Goal: Information Seeking & Learning: Compare options

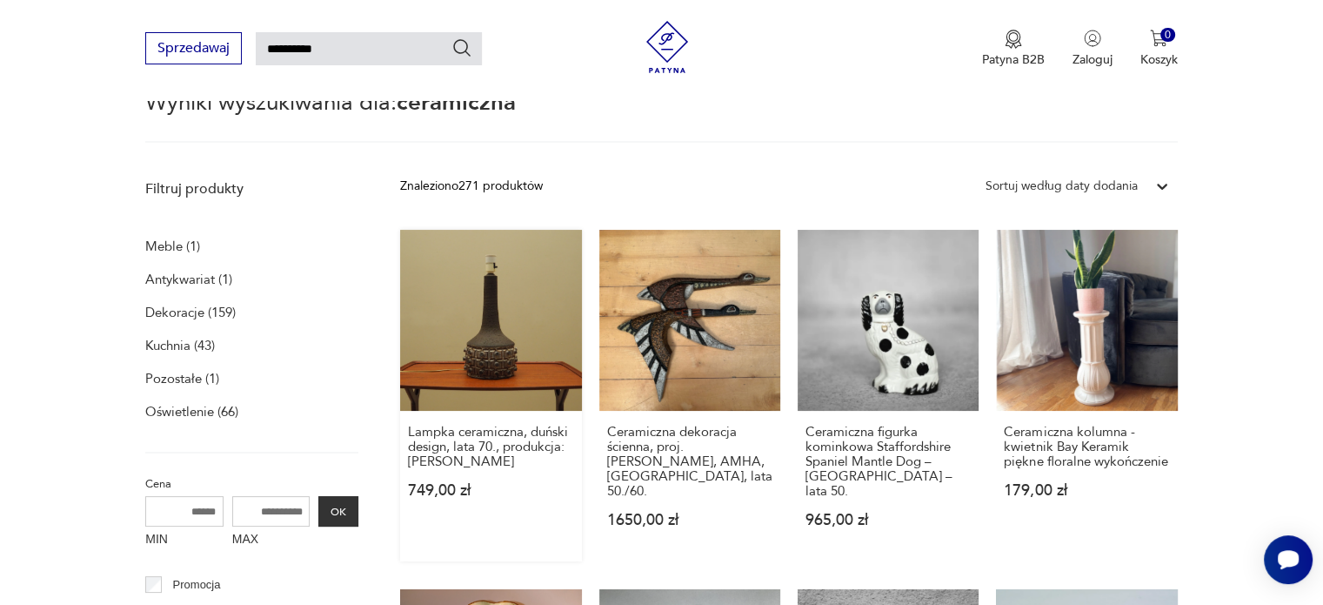
scroll to position [149, 0]
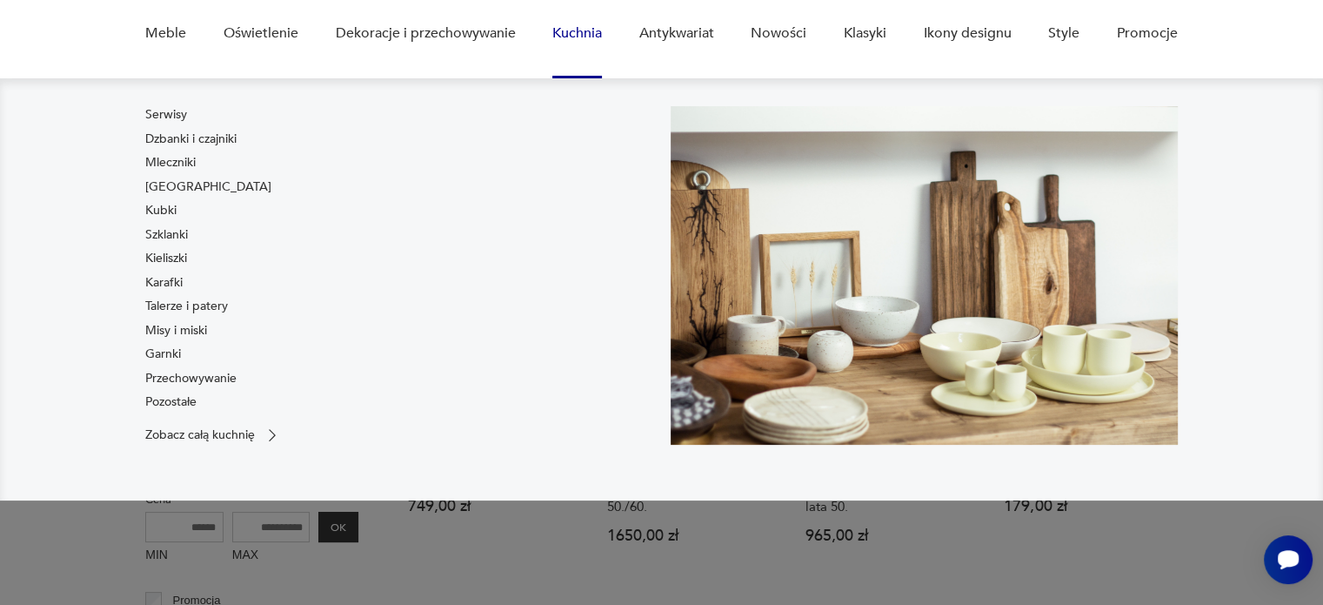
click at [565, 33] on link "Kuchnia" at bounding box center [577, 33] width 50 height 67
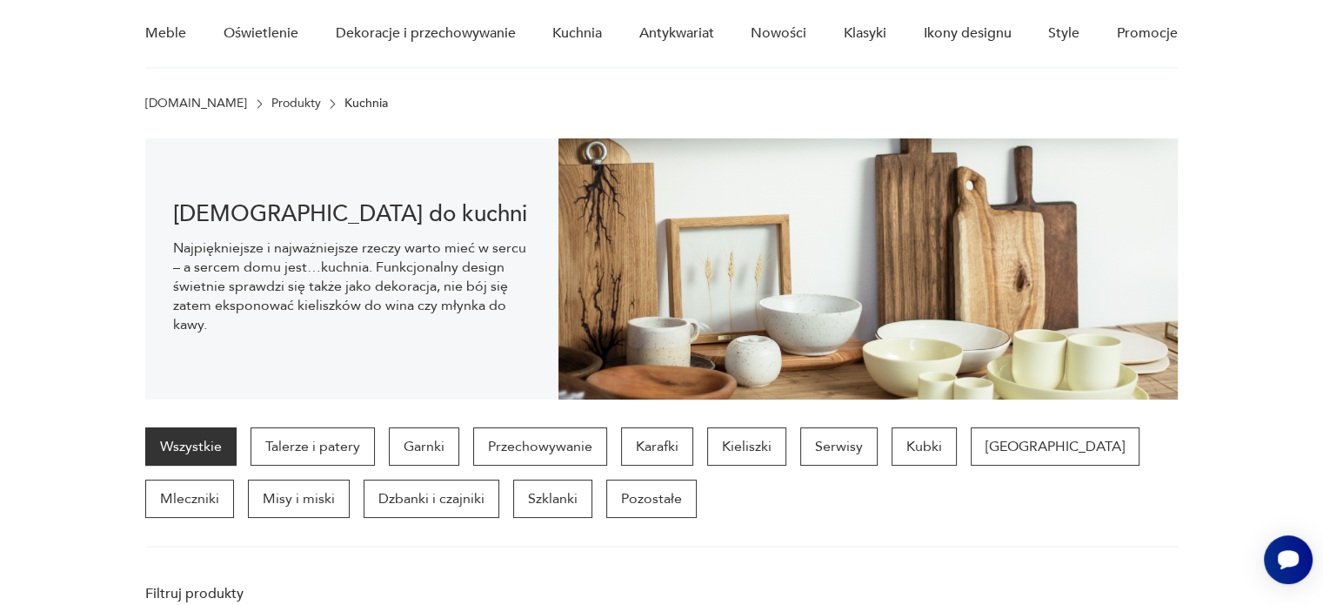
scroll to position [121, 0]
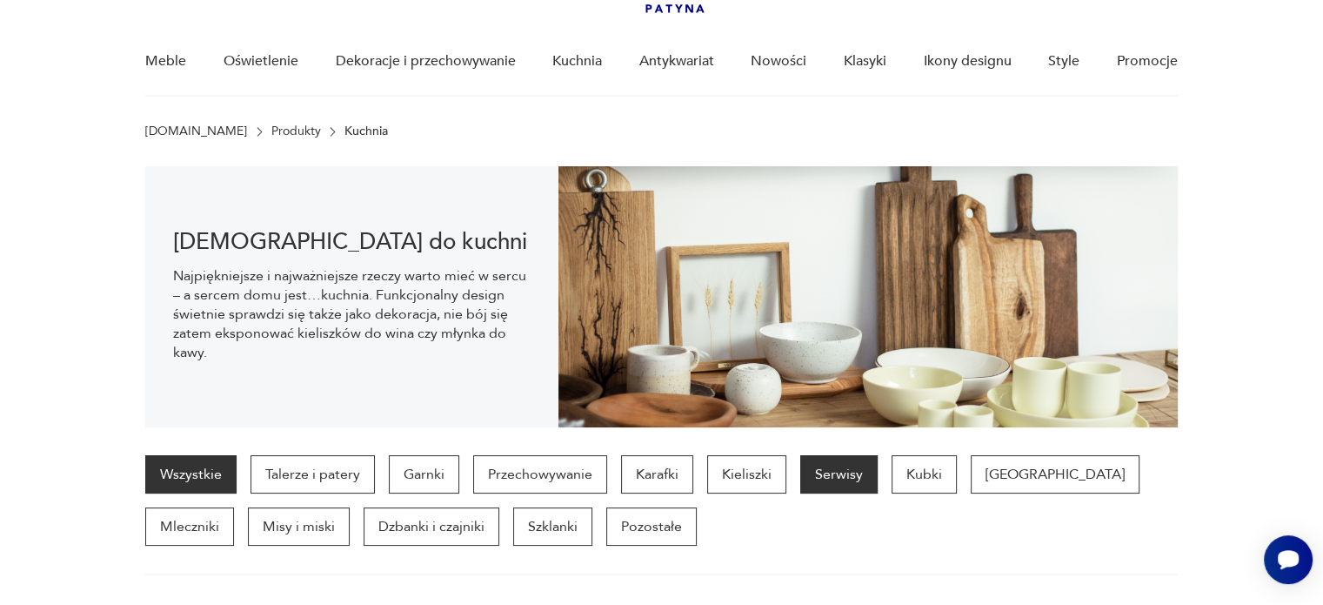
click at [845, 483] on p "Serwisy" at bounding box center [838, 474] width 77 height 38
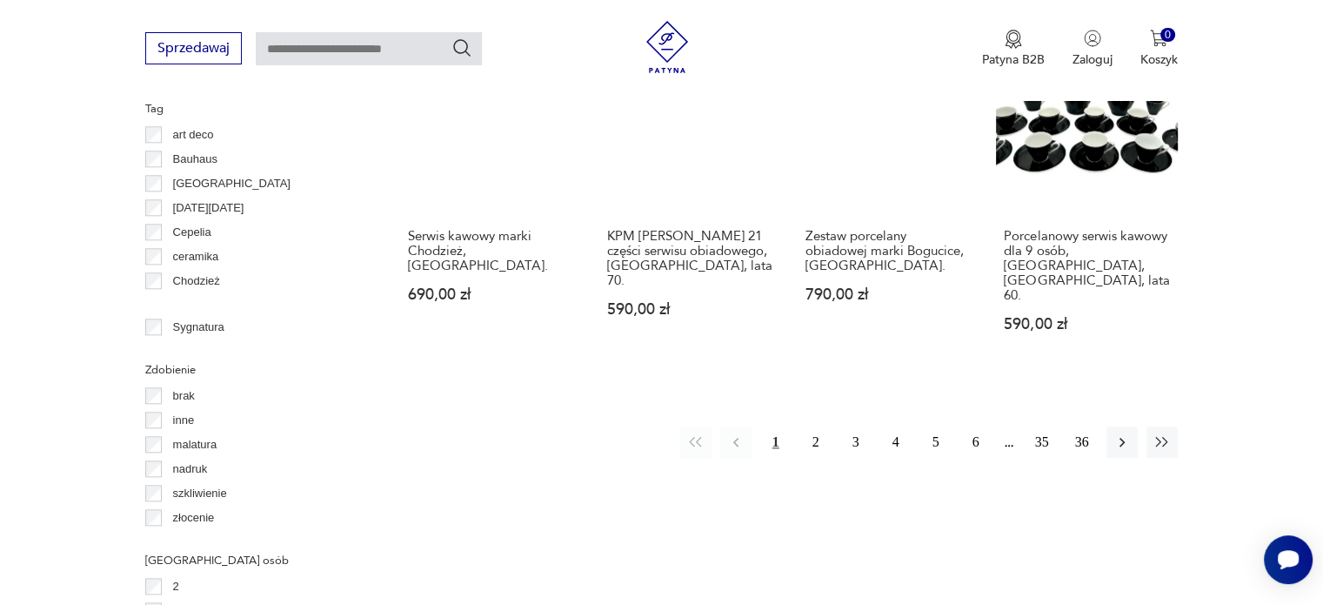
scroll to position [1853, 0]
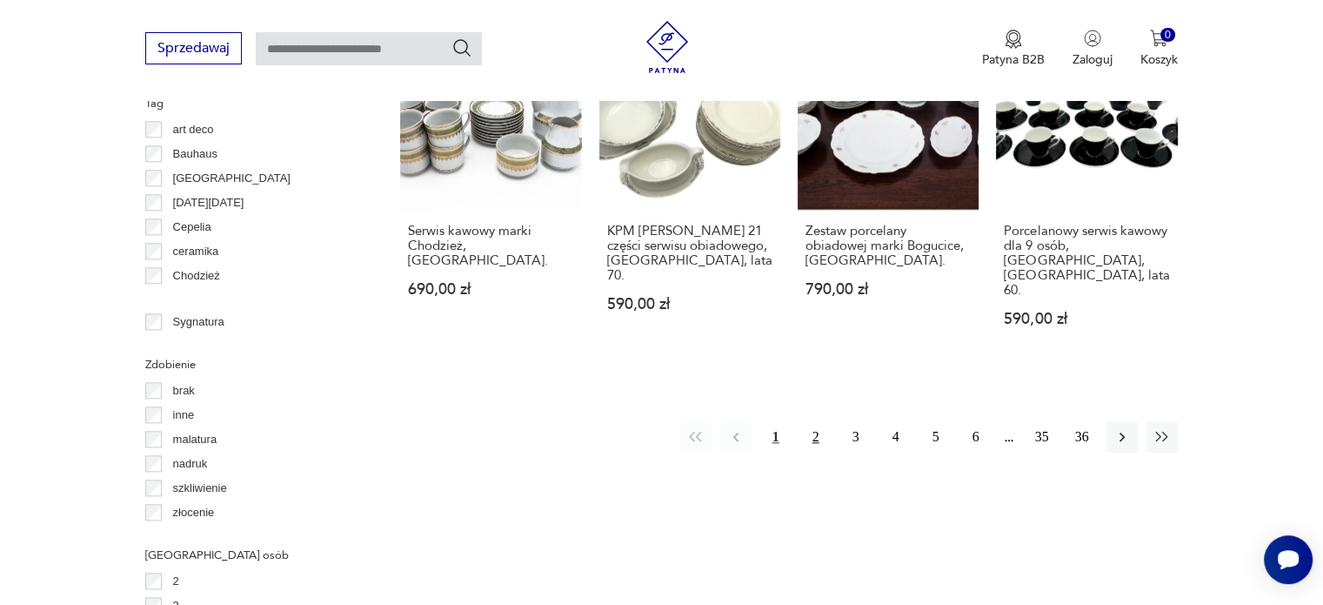
click at [818, 421] on button "2" at bounding box center [815, 436] width 31 height 31
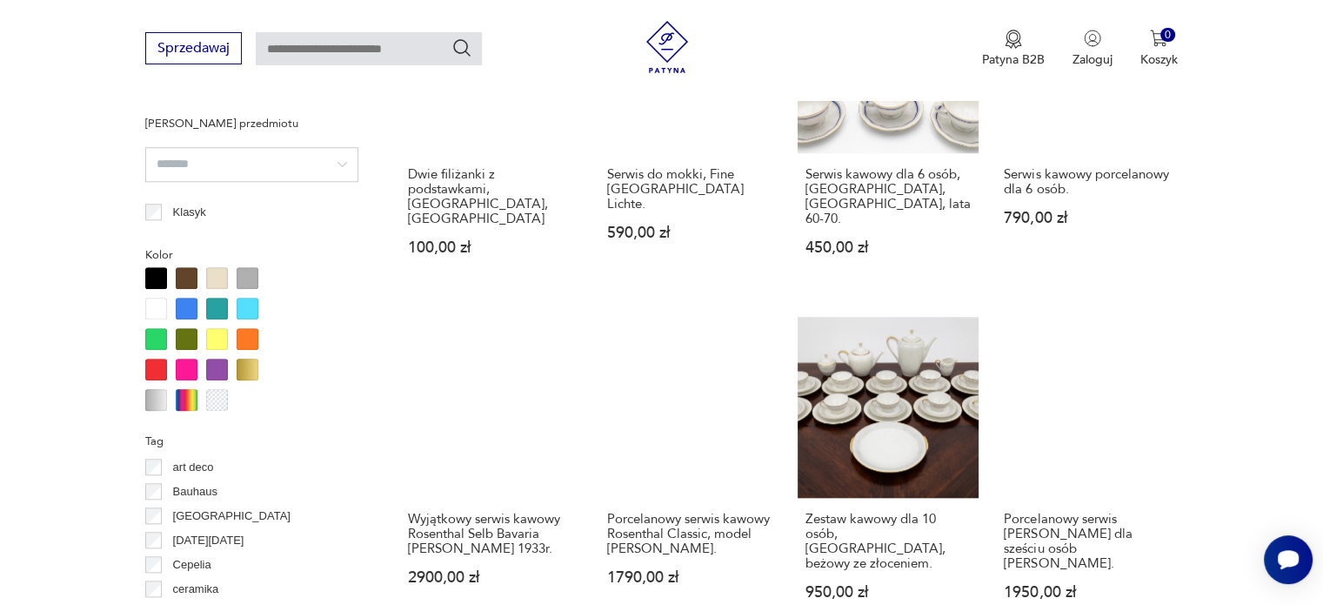
scroll to position [1592, 0]
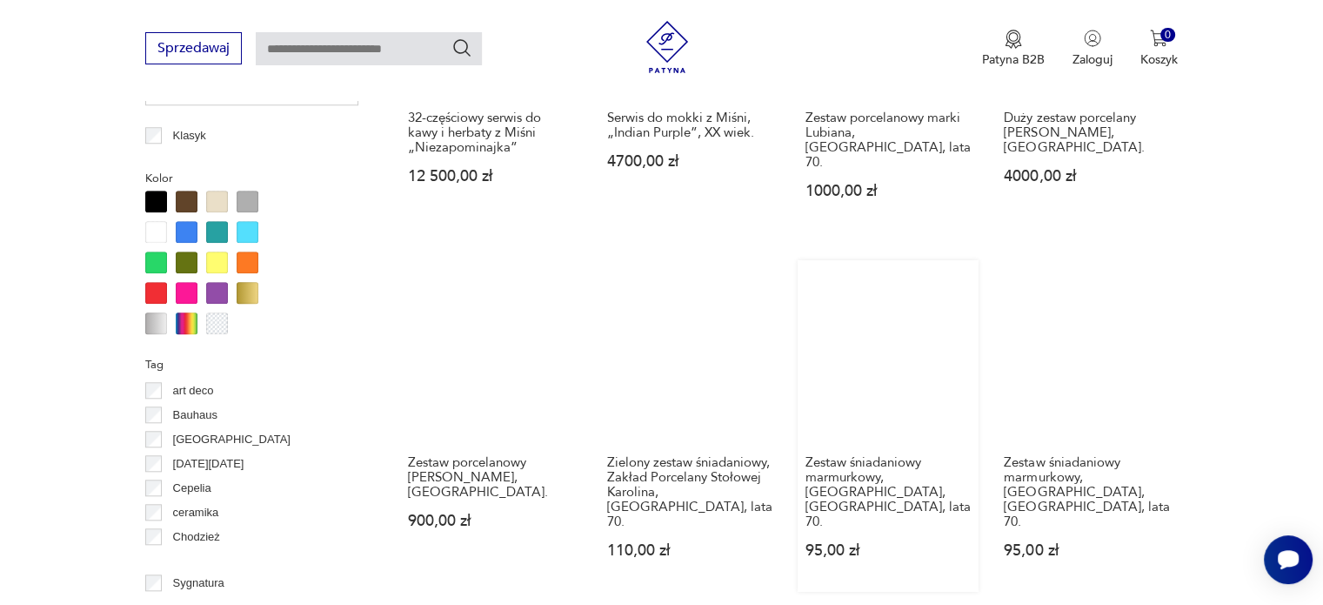
scroll to position [1853, 0]
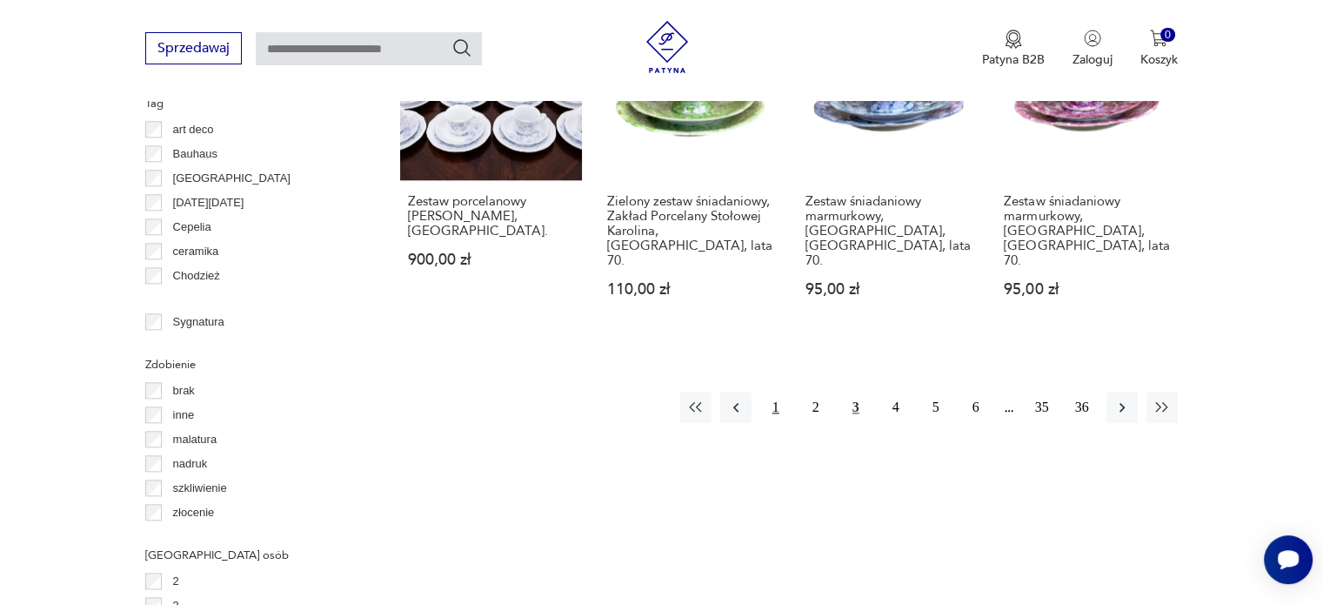
click at [777, 391] on button "1" at bounding box center [775, 406] width 31 height 31
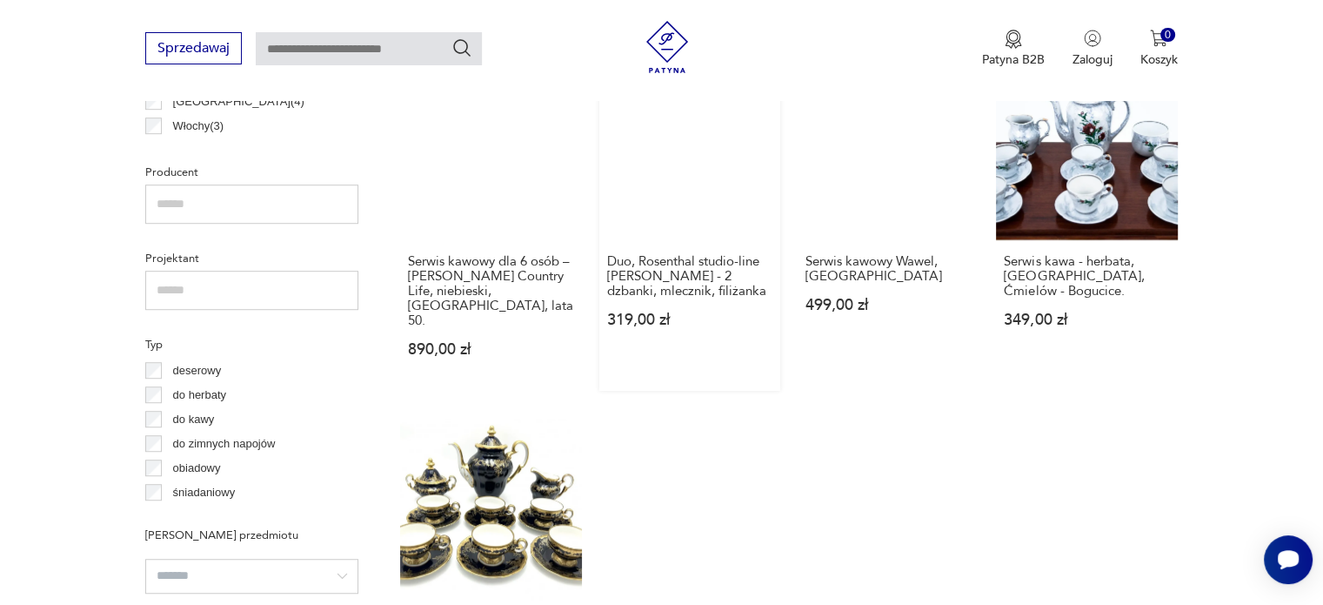
scroll to position [1157, 0]
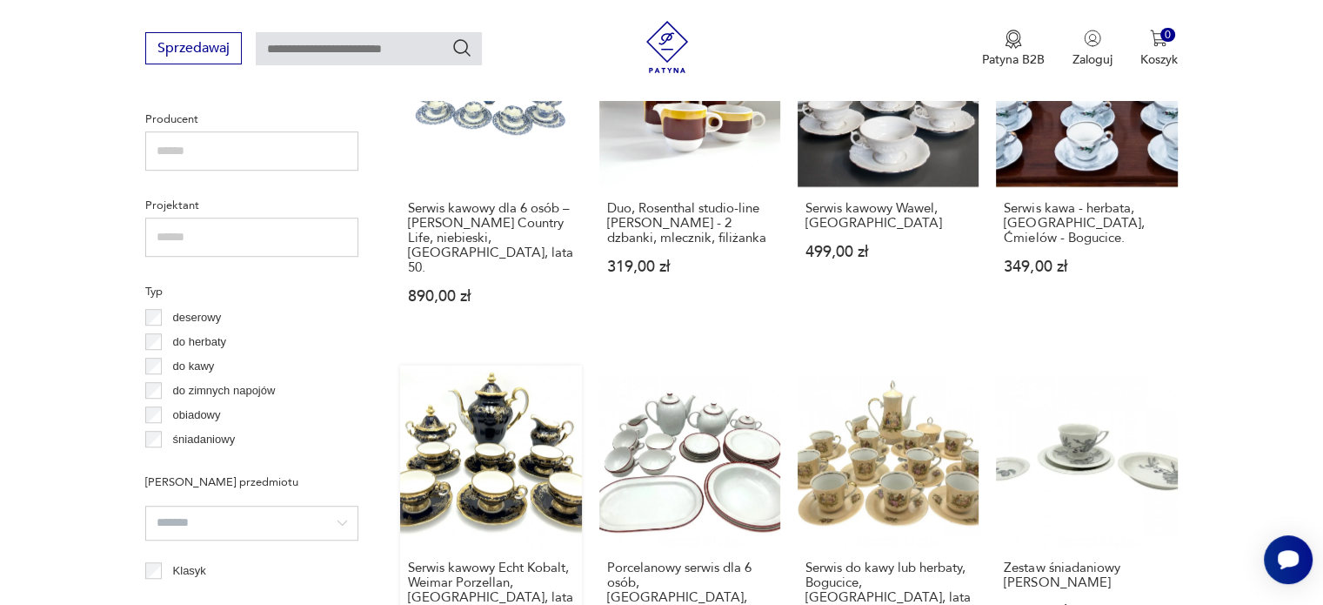
click at [499, 455] on link "Serwis kawowy Echt Kobalt, Weimar Porzellan, [GEOGRAPHIC_DATA], lata 70. 1750,0…" at bounding box center [490, 530] width 181 height 331
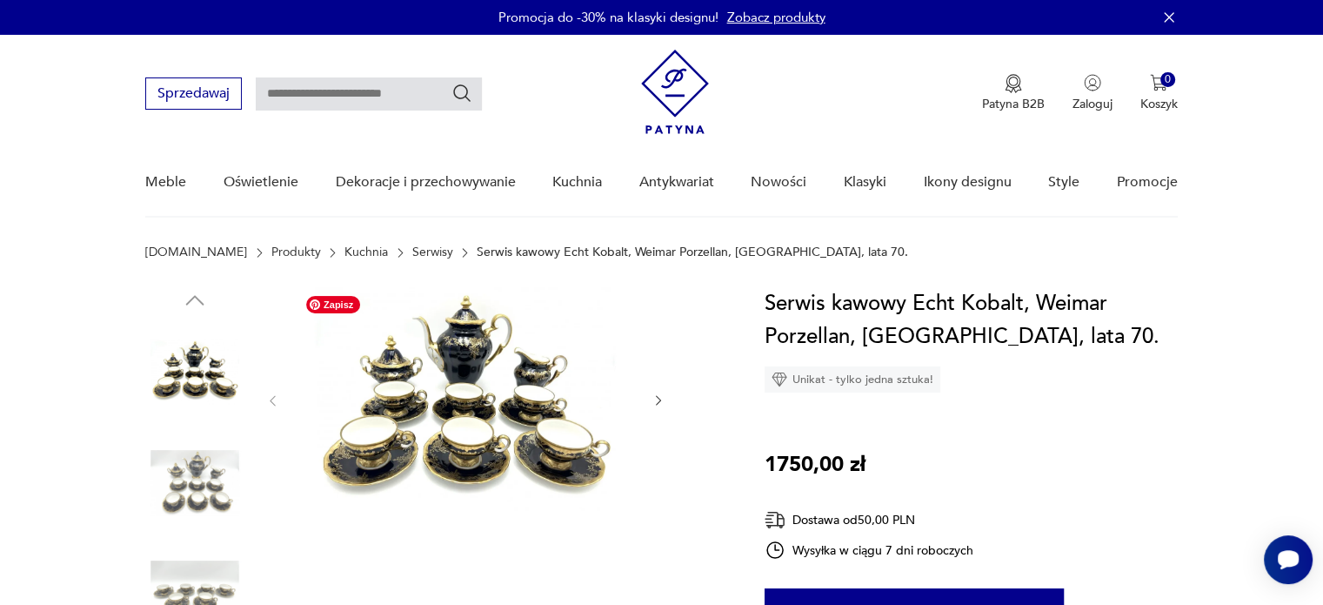
click at [485, 382] on img at bounding box center [465, 399] width 336 height 224
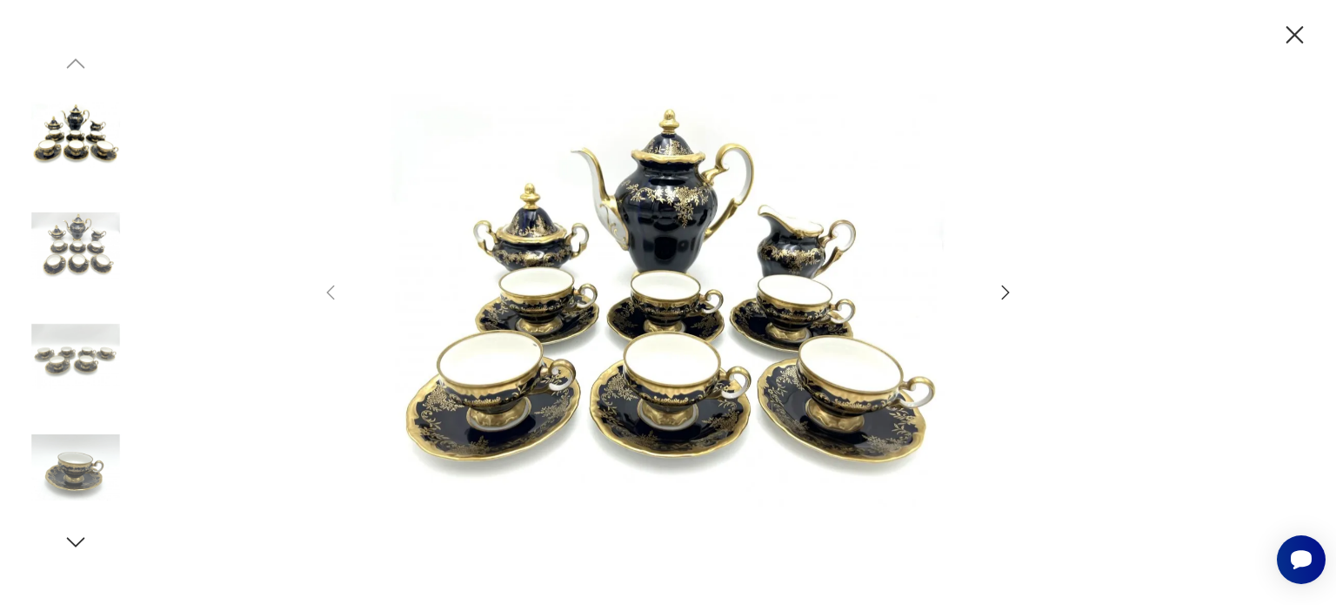
click at [1322, 592] on div at bounding box center [1323, 592] width 0 height 0
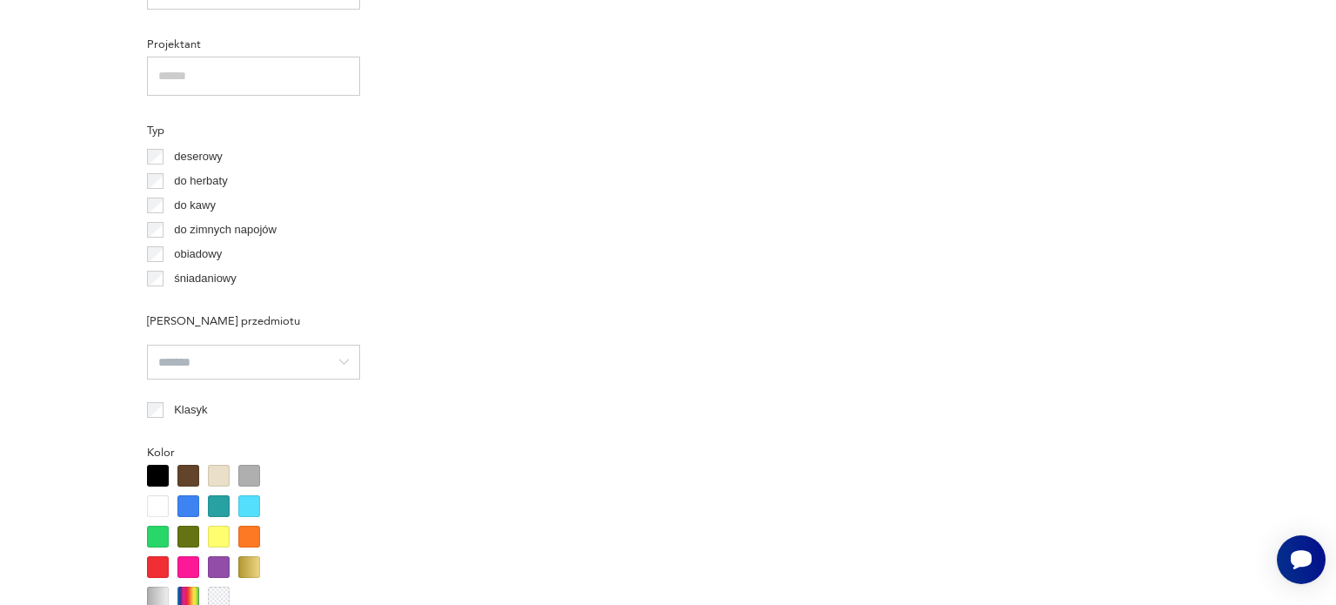
scroll to position [1318, 0]
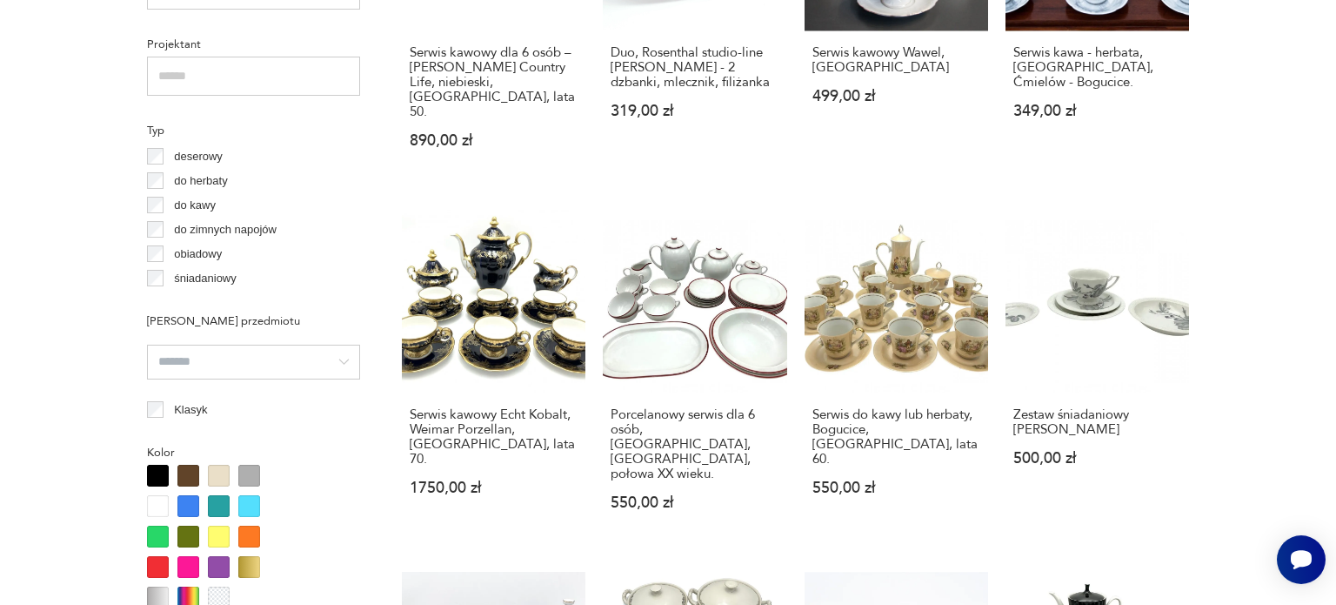
scroll to position [1853, 0]
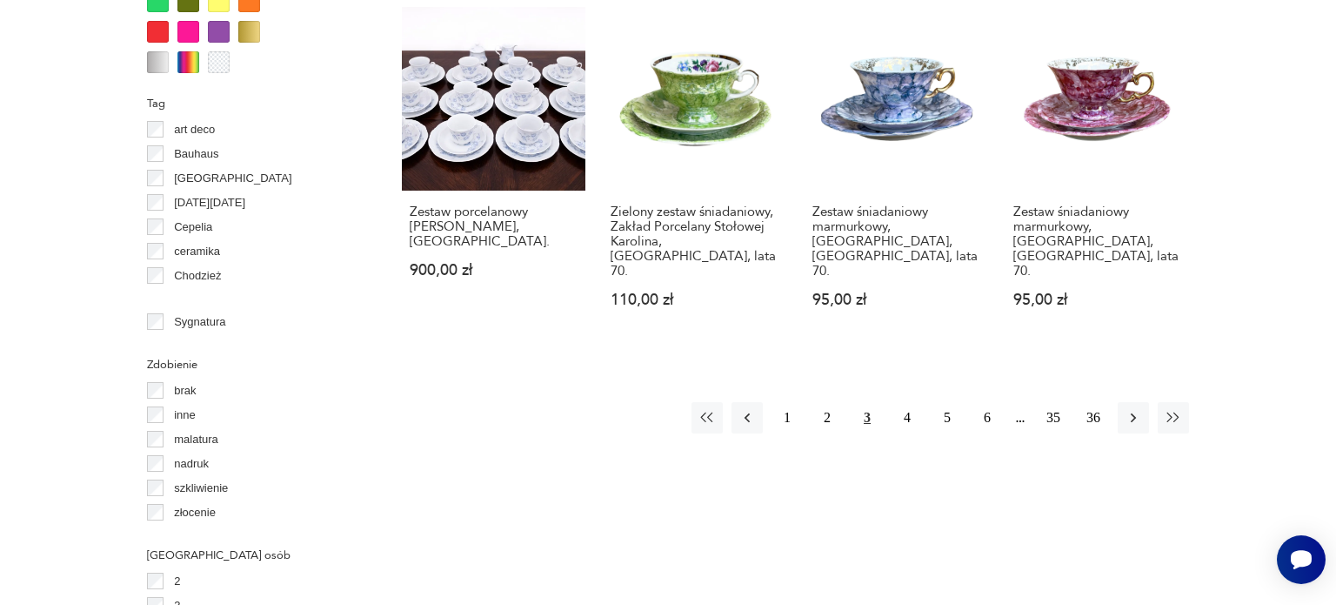
click at [542, 402] on div "1 2 3 4 5 6 35 36" at bounding box center [795, 417] width 787 height 31
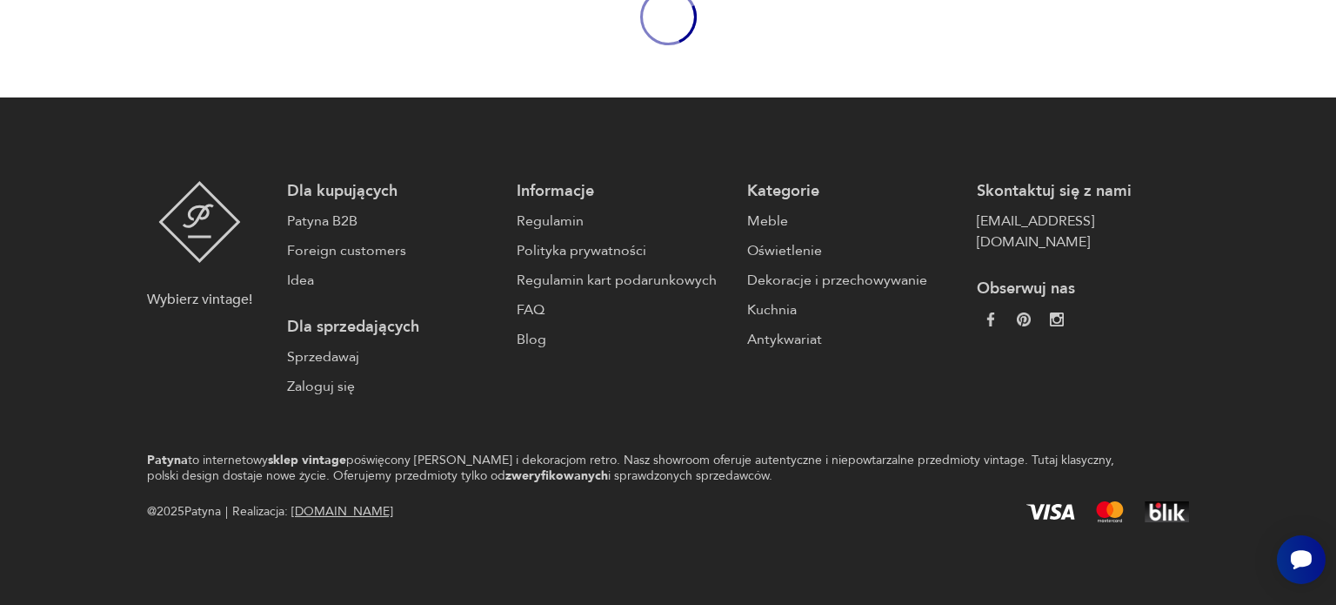
scroll to position [1592, 0]
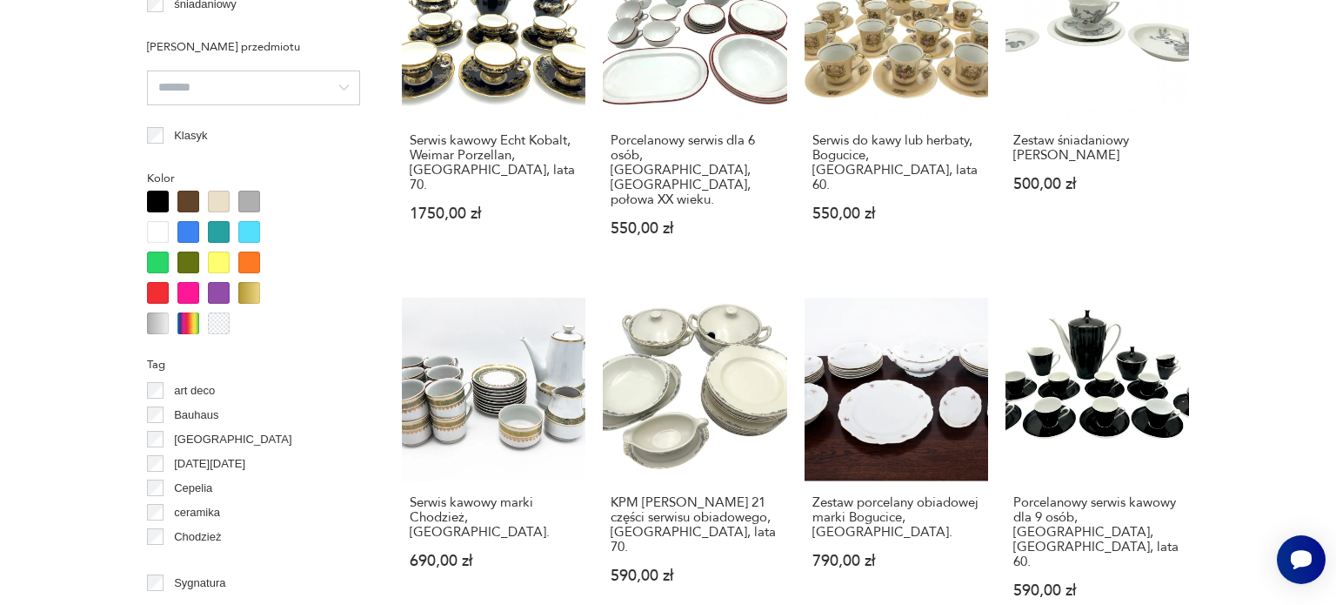
click at [94, 44] on section "Filtruj produkty Cena MIN MAX OK Promocja Datowanie OK Kraj pochodzenia Polska …" at bounding box center [668, 230] width 1336 height 2196
click at [1294, 156] on section "Filtruj produkty Cena MIN MAX OK Promocja Datowanie OK Kraj pochodzenia Polska …" at bounding box center [668, 230] width 1336 height 2196
drag, startPoint x: 1214, startPoint y: 354, endPoint x: 1230, endPoint y: 333, distance: 26.1
click at [1214, 354] on section "Filtruj produkty Cena MIN MAX OK Promocja Datowanie OK Kraj pochodzenia Polska …" at bounding box center [668, 230] width 1336 height 2196
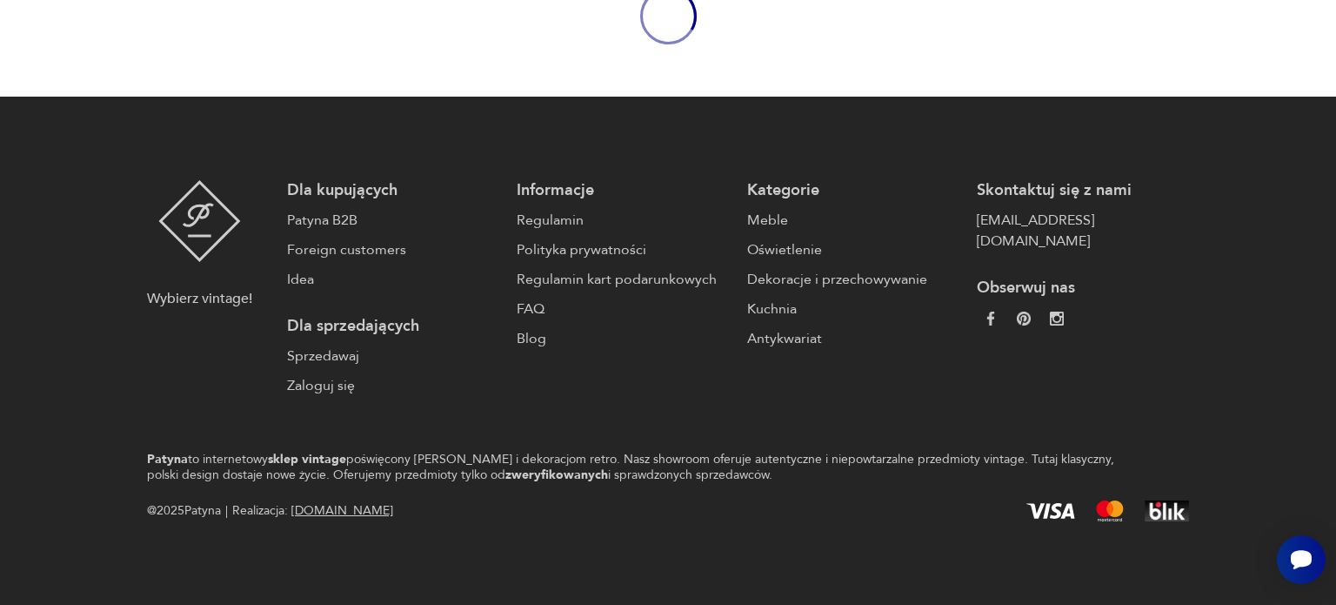
scroll to position [121, 0]
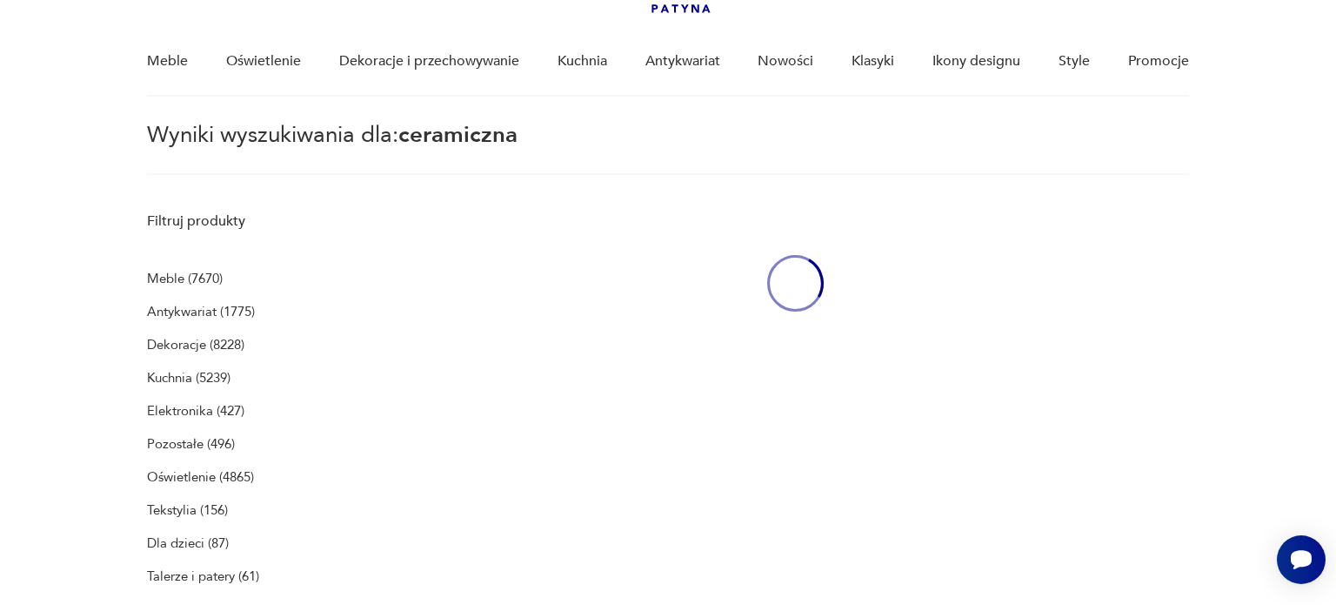
type input "**********"
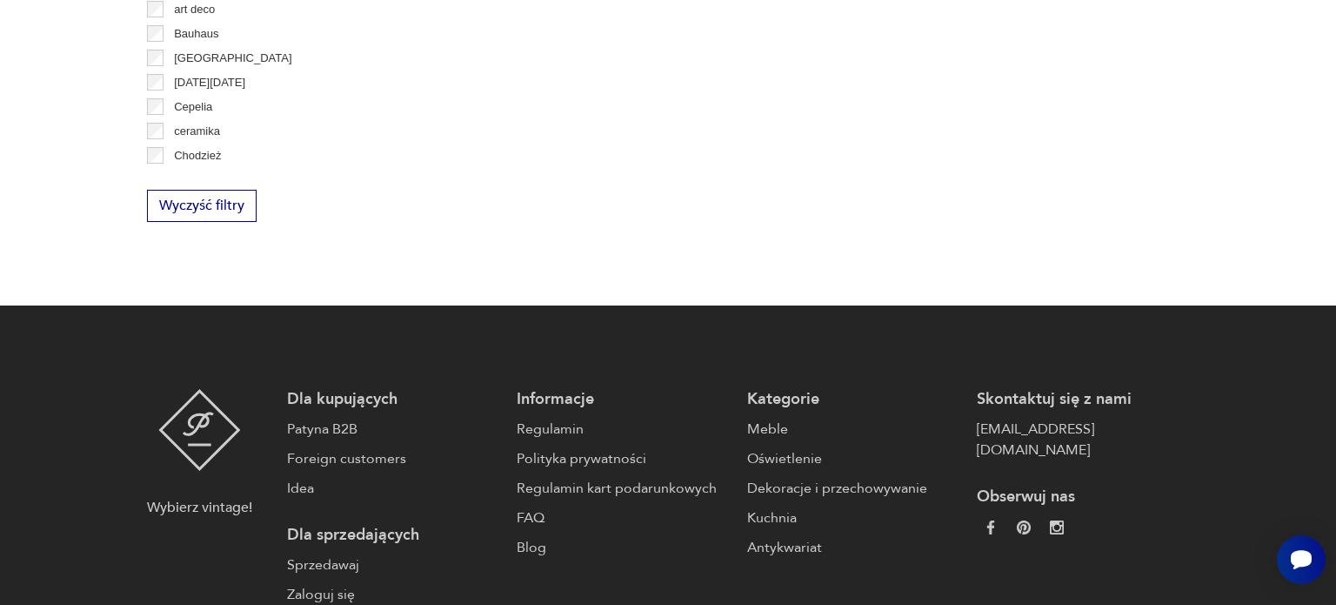
scroll to position [1086, 0]
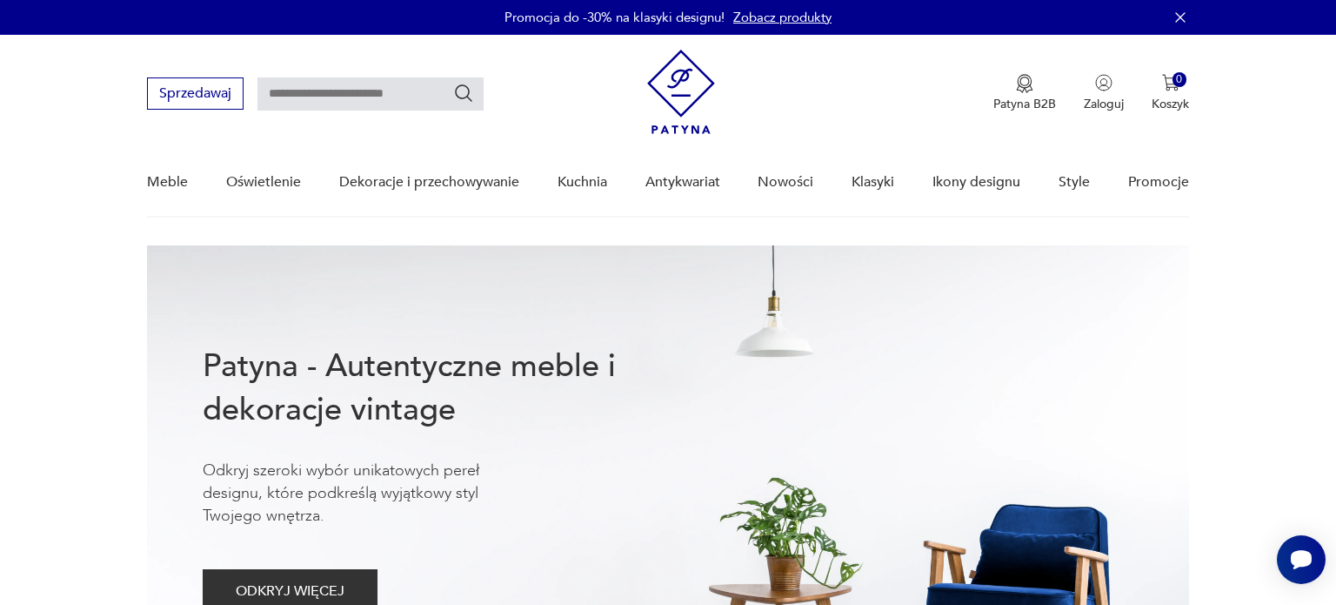
click at [317, 94] on input "text" at bounding box center [370, 93] width 226 height 33
type input "********"
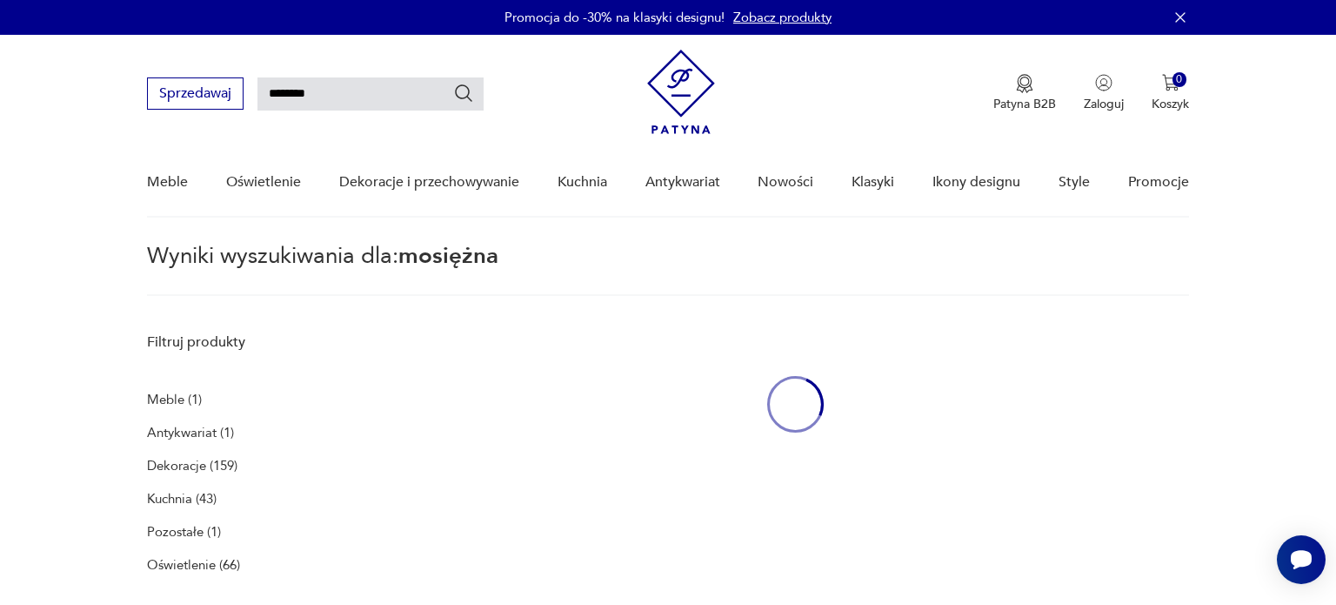
scroll to position [62, 0]
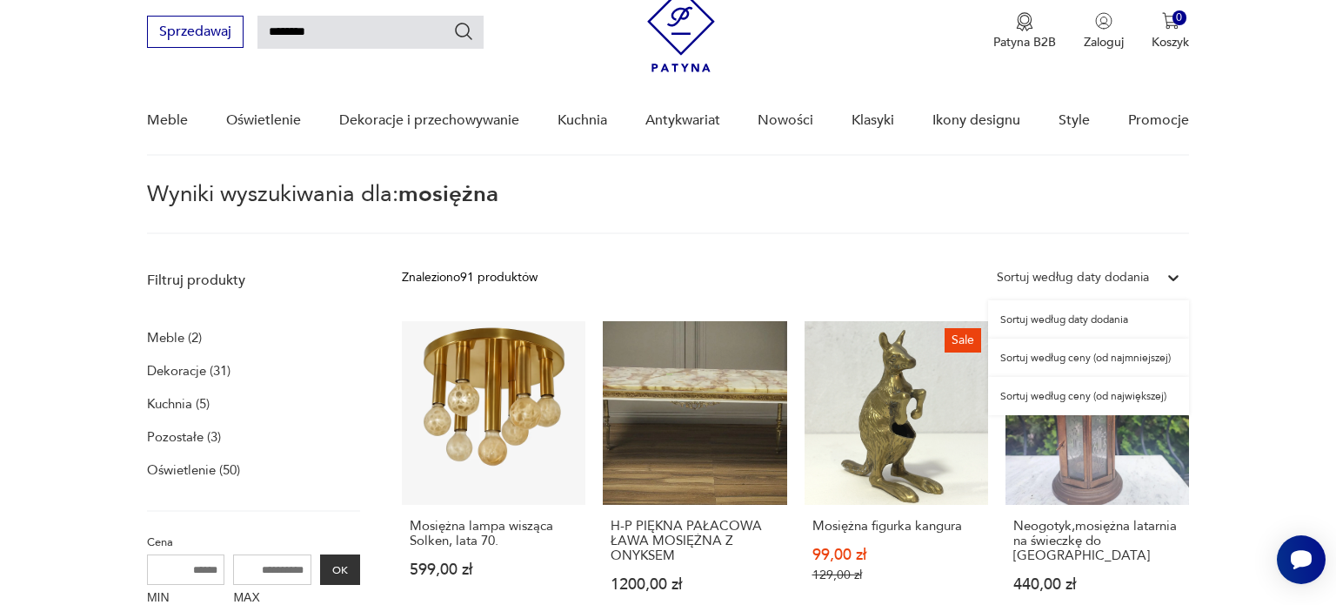
click at [1173, 277] on icon at bounding box center [1173, 277] width 17 height 17
click at [1125, 320] on div "Sortuj według daty dodania" at bounding box center [1088, 319] width 201 height 38
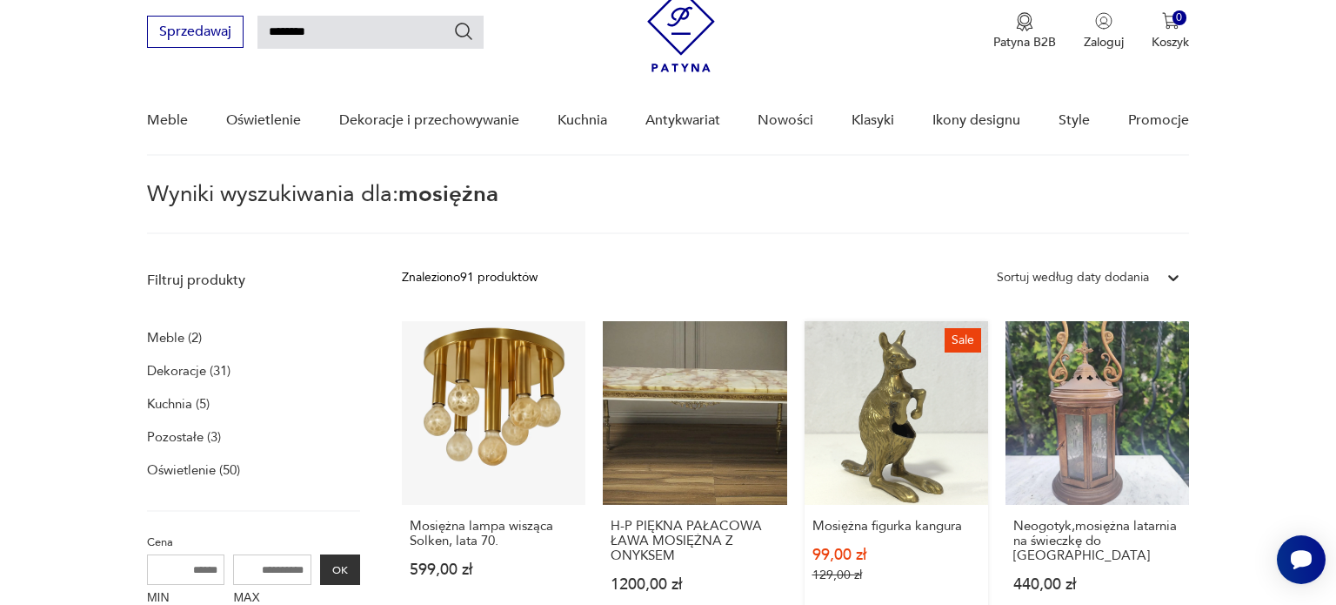
click at [849, 468] on link "Sale Mosiężna figurka kangura 99,00 zł 129,00 zł" at bounding box center [897, 473] width 184 height 304
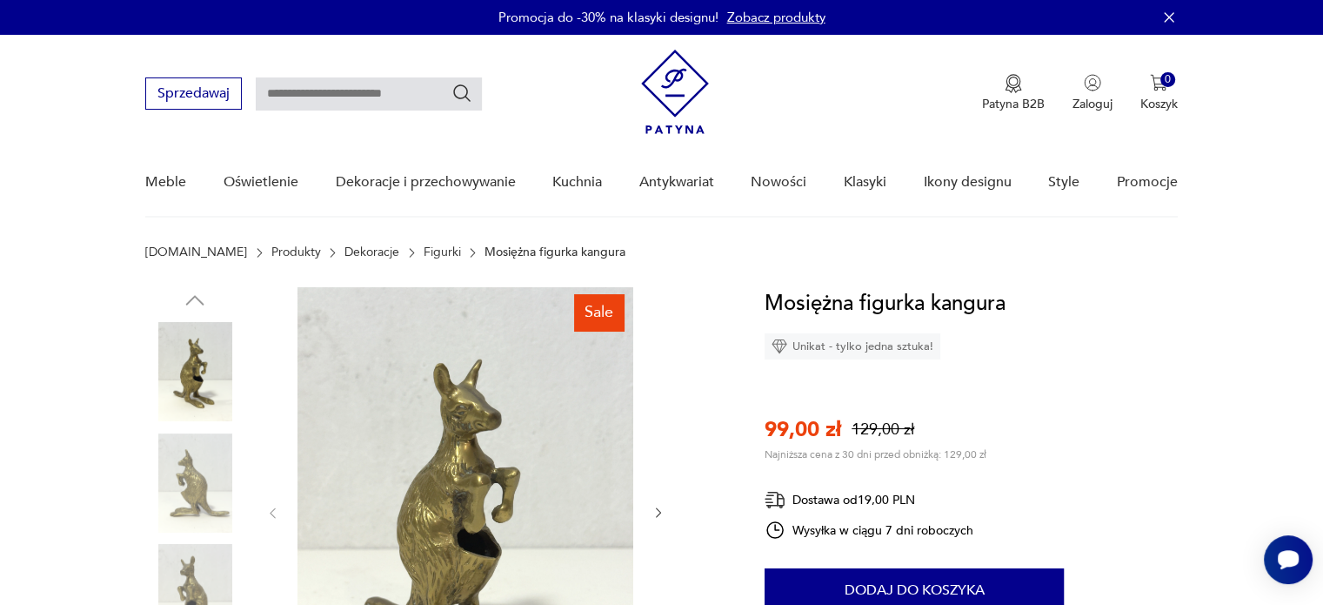
click at [424, 250] on link "Figurki" at bounding box center [442, 252] width 37 height 14
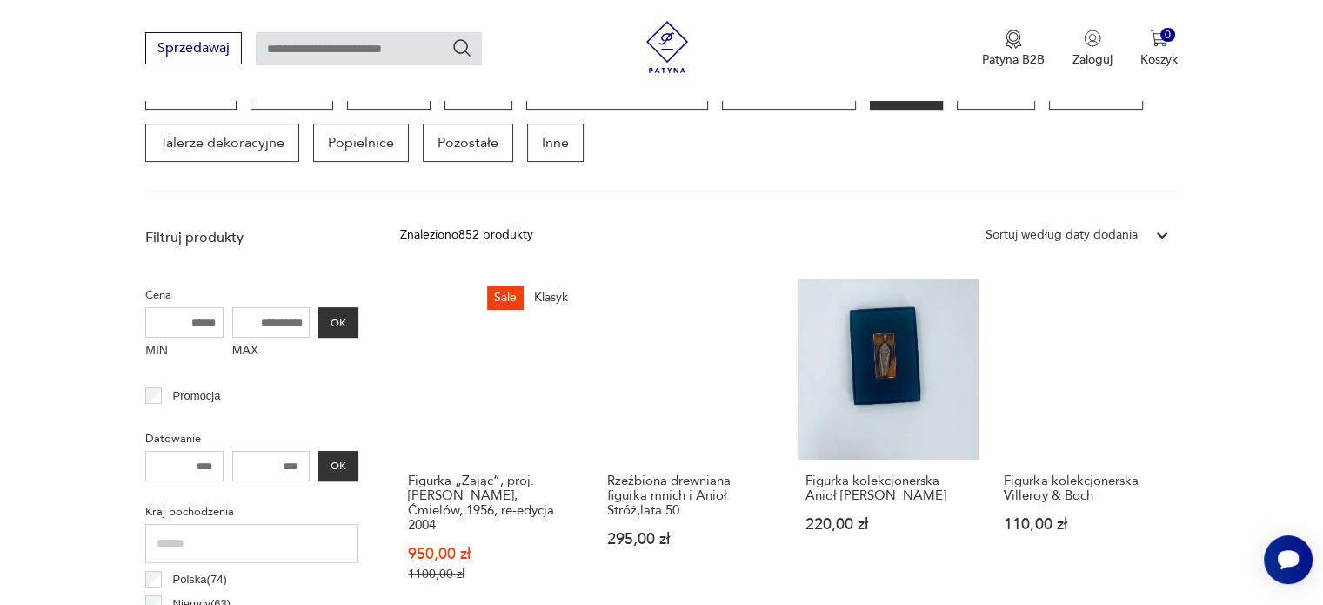
scroll to position [469, 0]
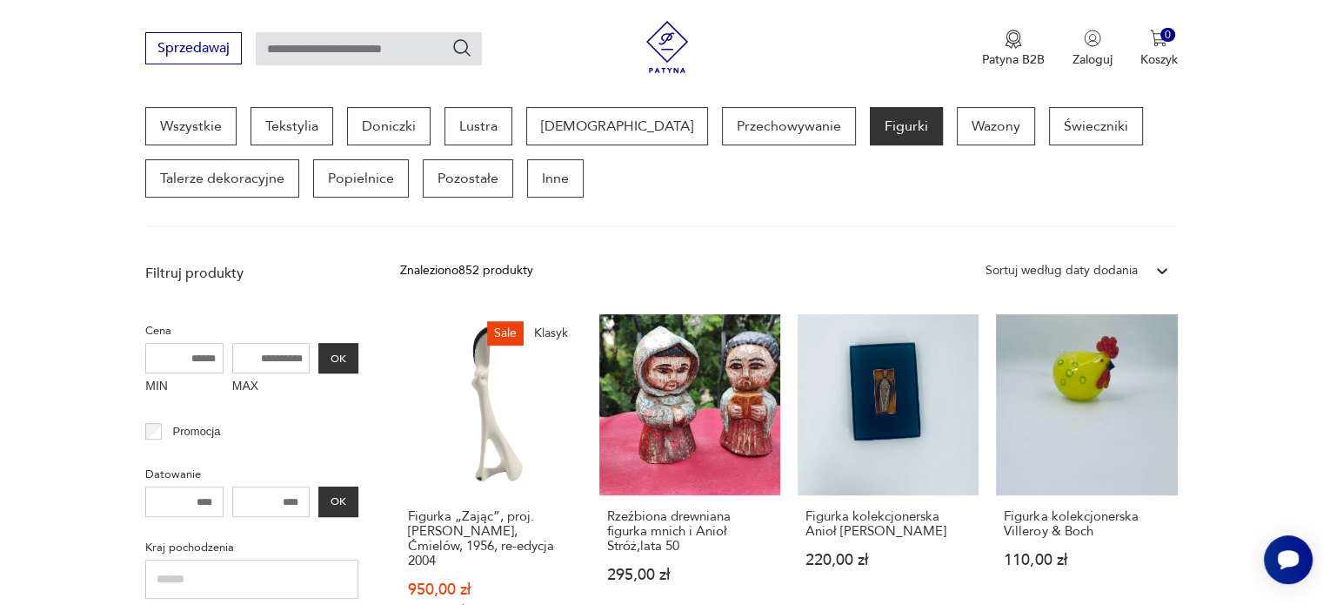
click at [311, 47] on input "text" at bounding box center [369, 48] width 226 height 33
type input "********"
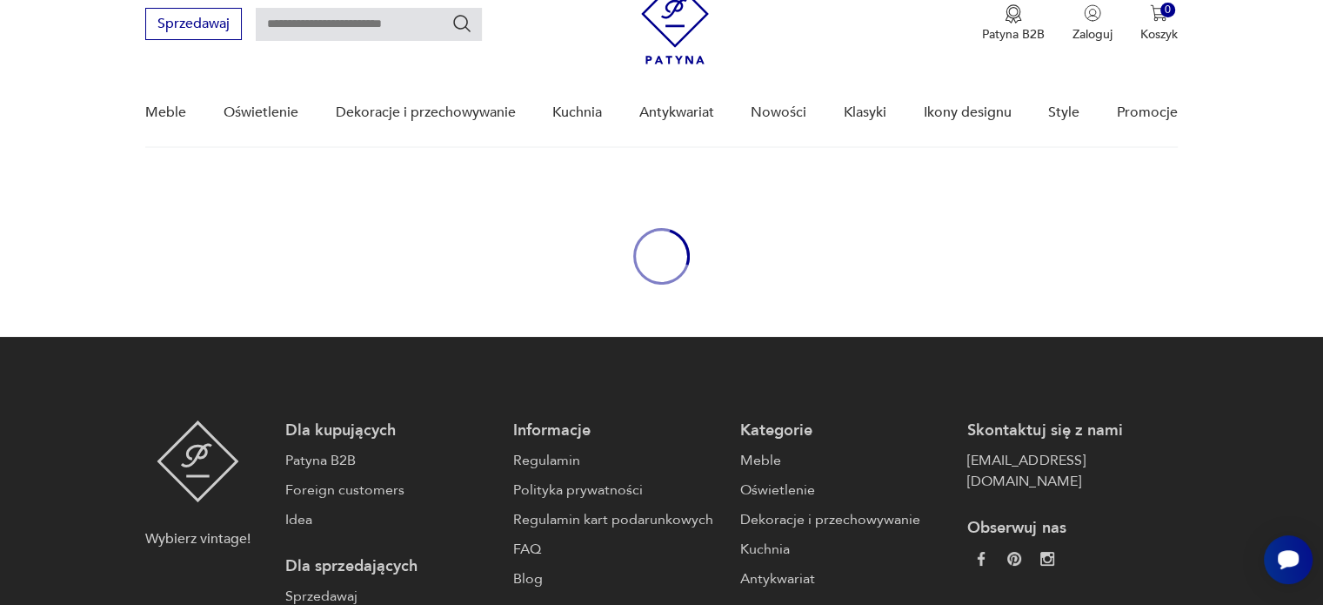
type input "********"
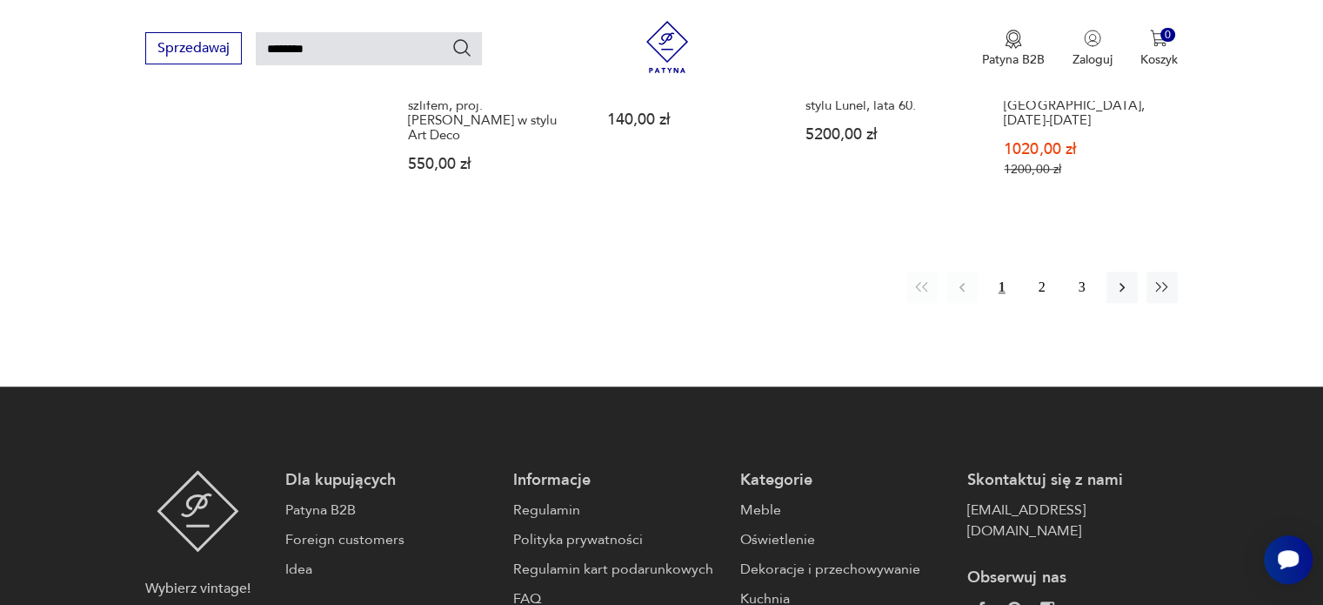
scroll to position [1616, 0]
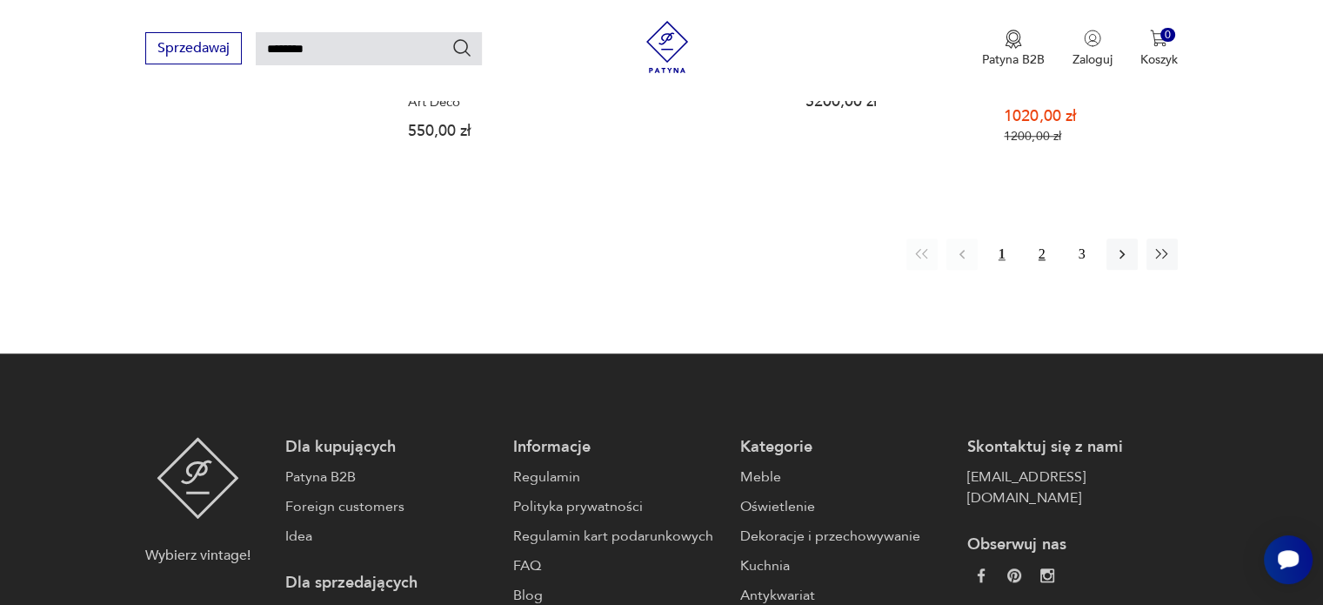
click at [1033, 238] on button "2" at bounding box center [1041, 253] width 31 height 31
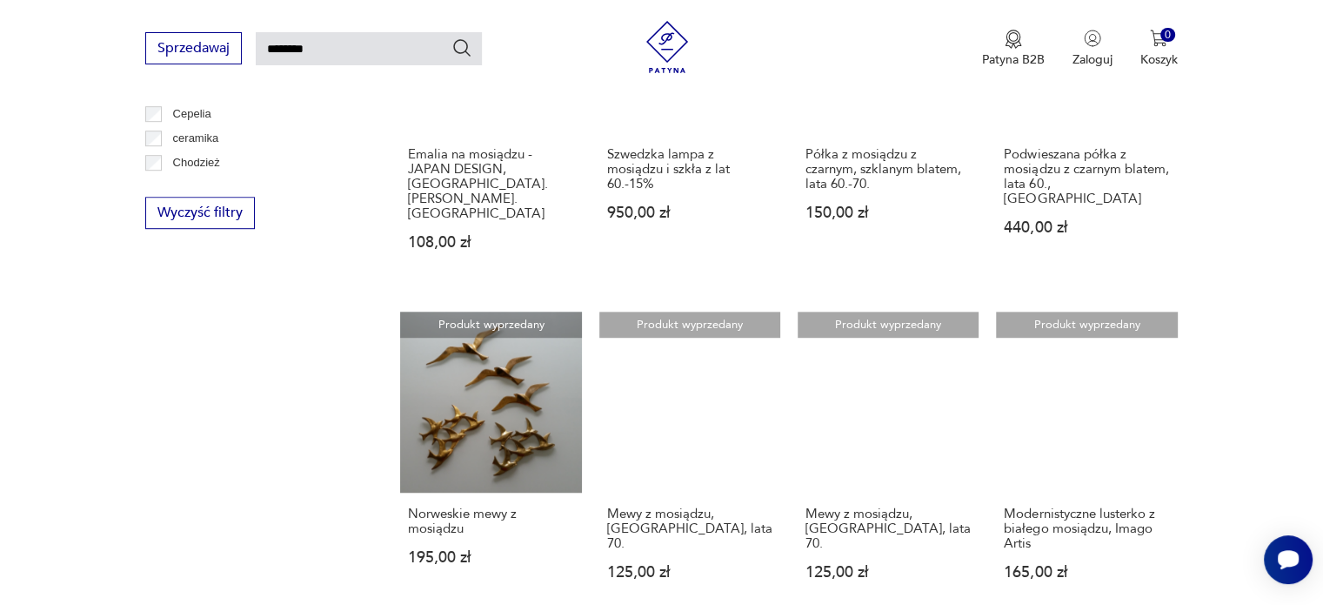
scroll to position [1193, 0]
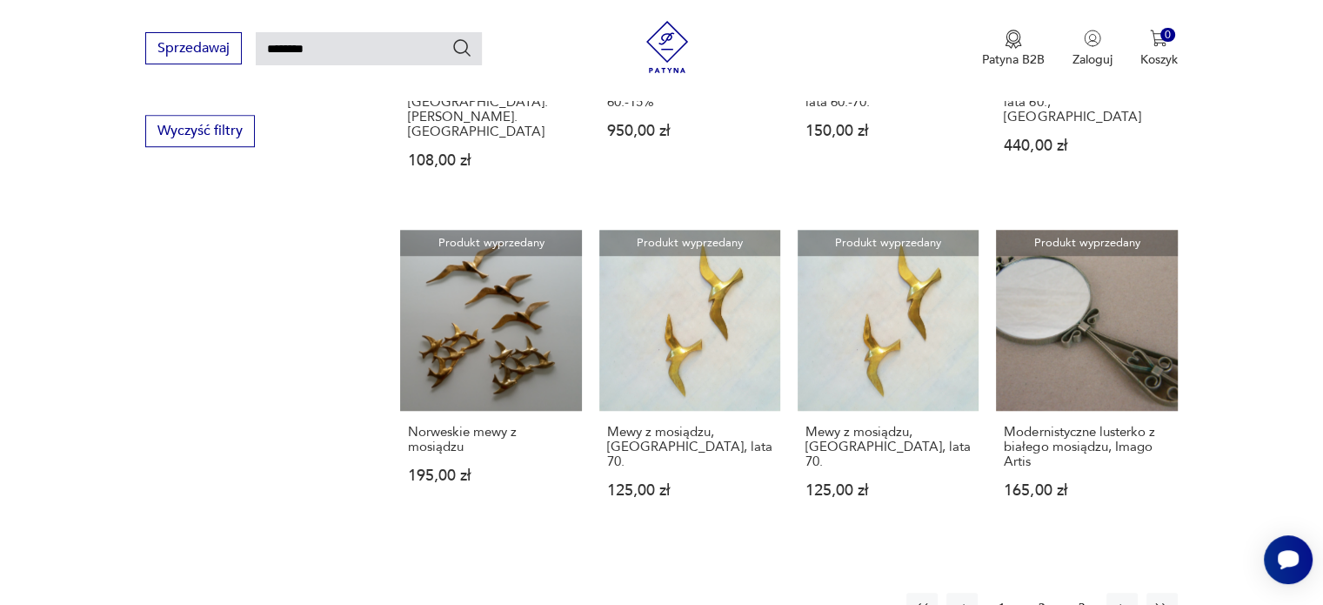
click at [1084, 592] on button "3" at bounding box center [1081, 607] width 31 height 31
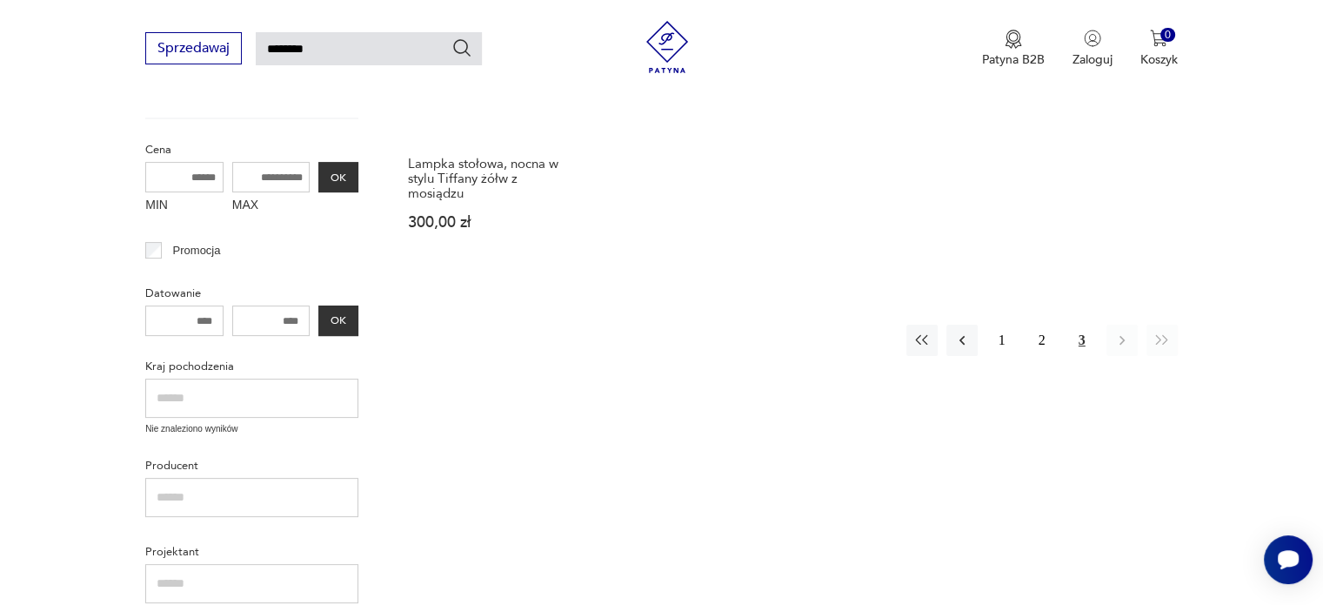
scroll to position [497, 0]
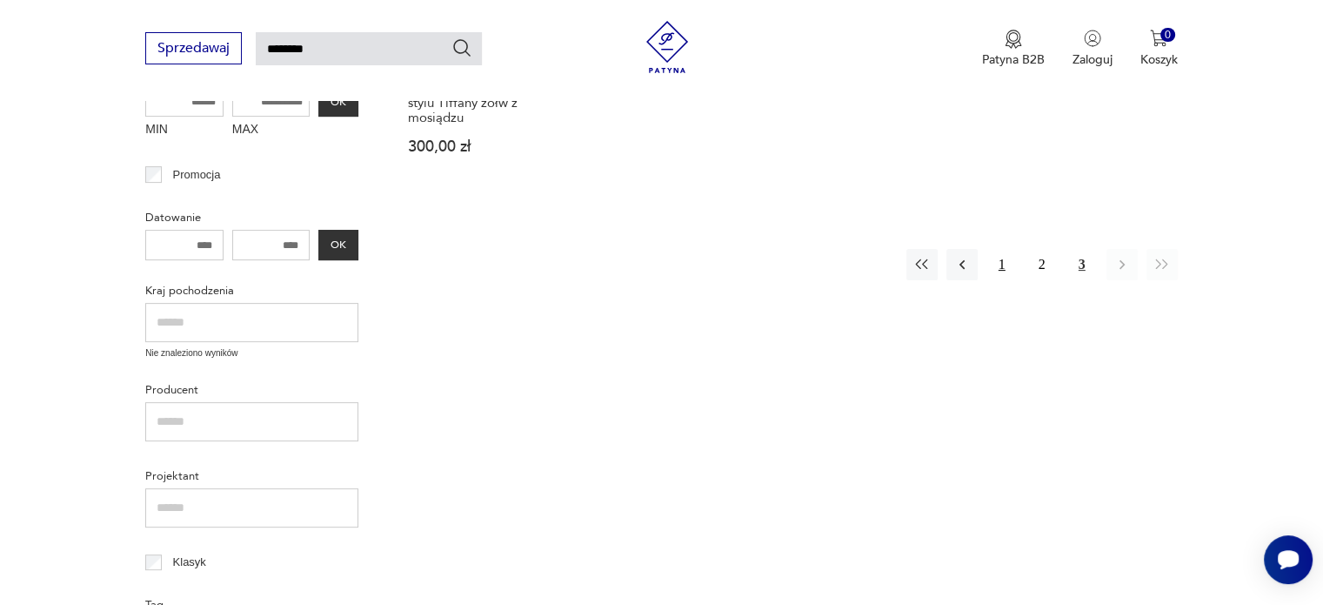
click at [1003, 267] on button "1" at bounding box center [1001, 264] width 31 height 31
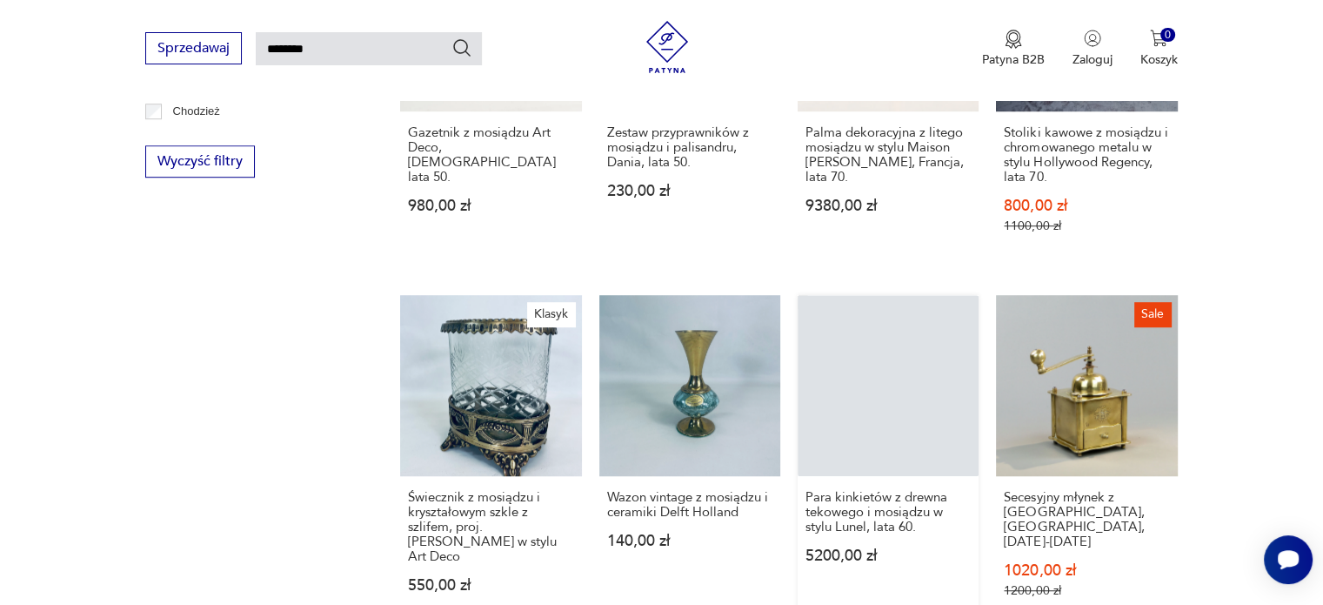
scroll to position [1193, 0]
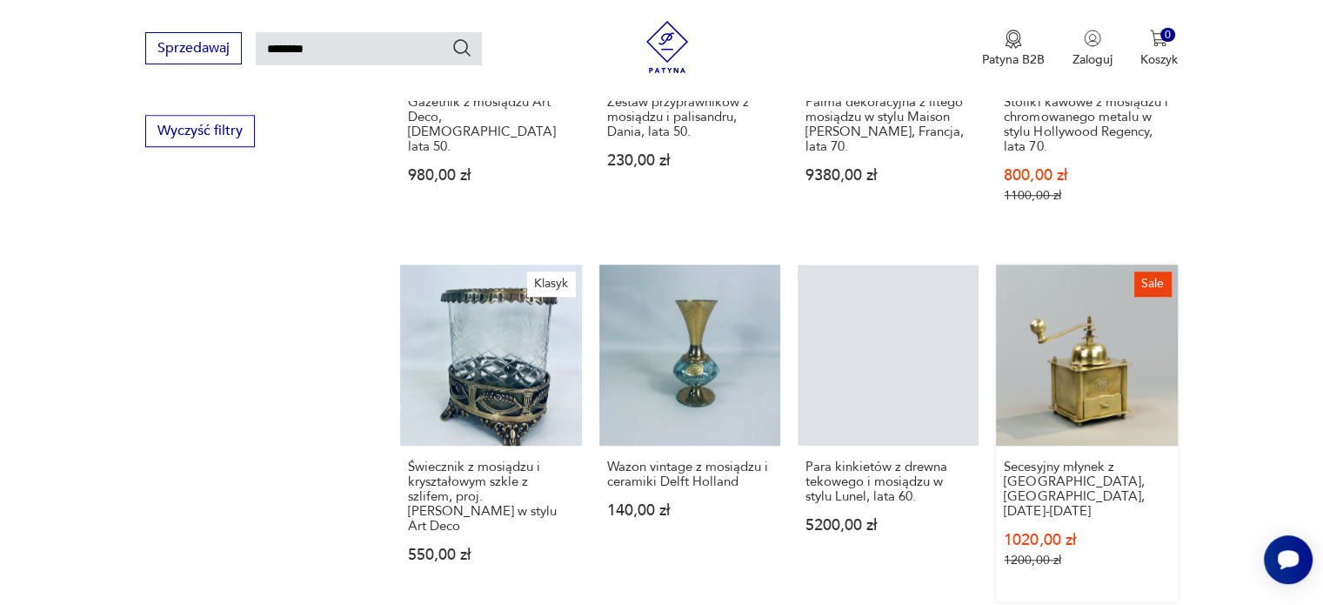
click at [1086, 328] on link "Sale Secesyjny młynek z [GEOGRAPHIC_DATA], [GEOGRAPHIC_DATA], [DATE]-[DATE] 102…" at bounding box center [1086, 432] width 181 height 337
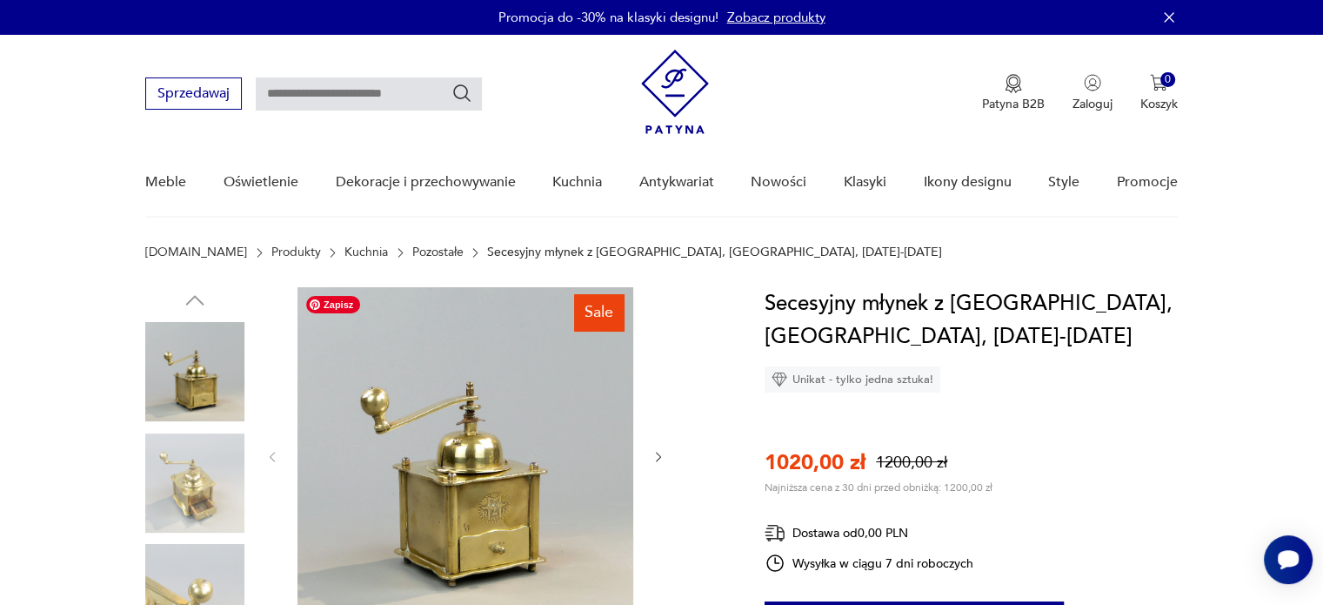
click at [495, 379] on img at bounding box center [465, 455] width 336 height 336
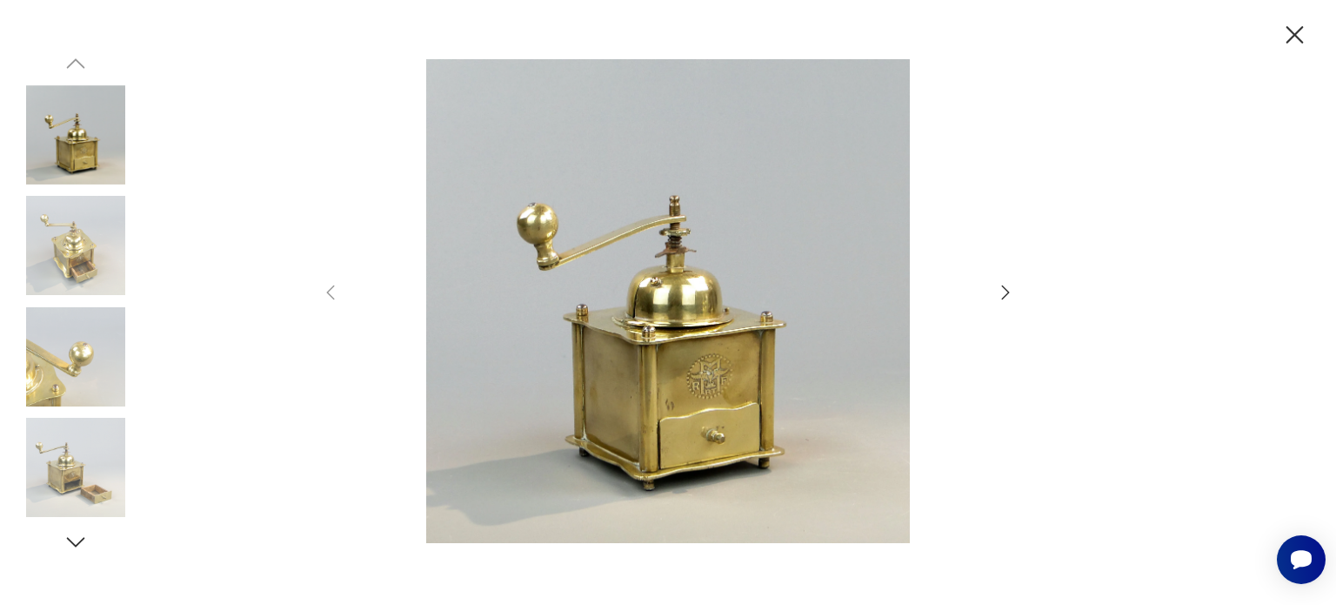
drag, startPoint x: 1093, startPoint y: 111, endPoint x: 1142, endPoint y: 82, distance: 57.0
click at [1142, 82] on div at bounding box center [668, 302] width 1336 height 605
click at [1294, 43] on icon "button" at bounding box center [1295, 35] width 30 height 30
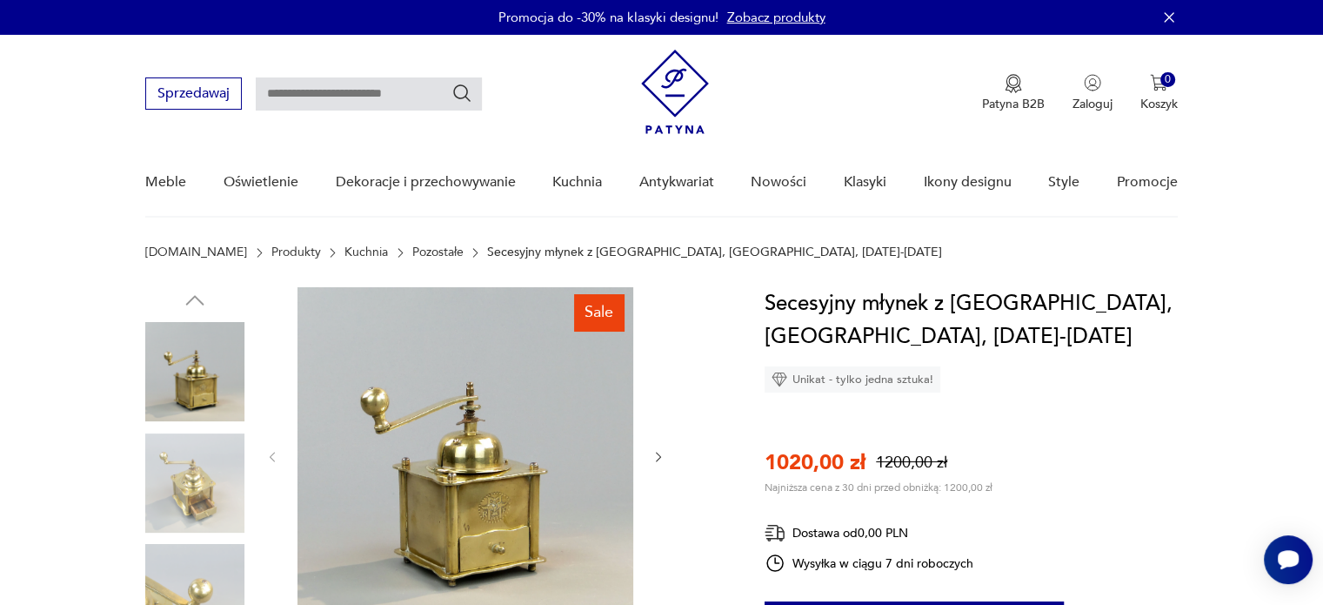
click at [323, 96] on input "text" at bounding box center [369, 93] width 226 height 33
type input "********"
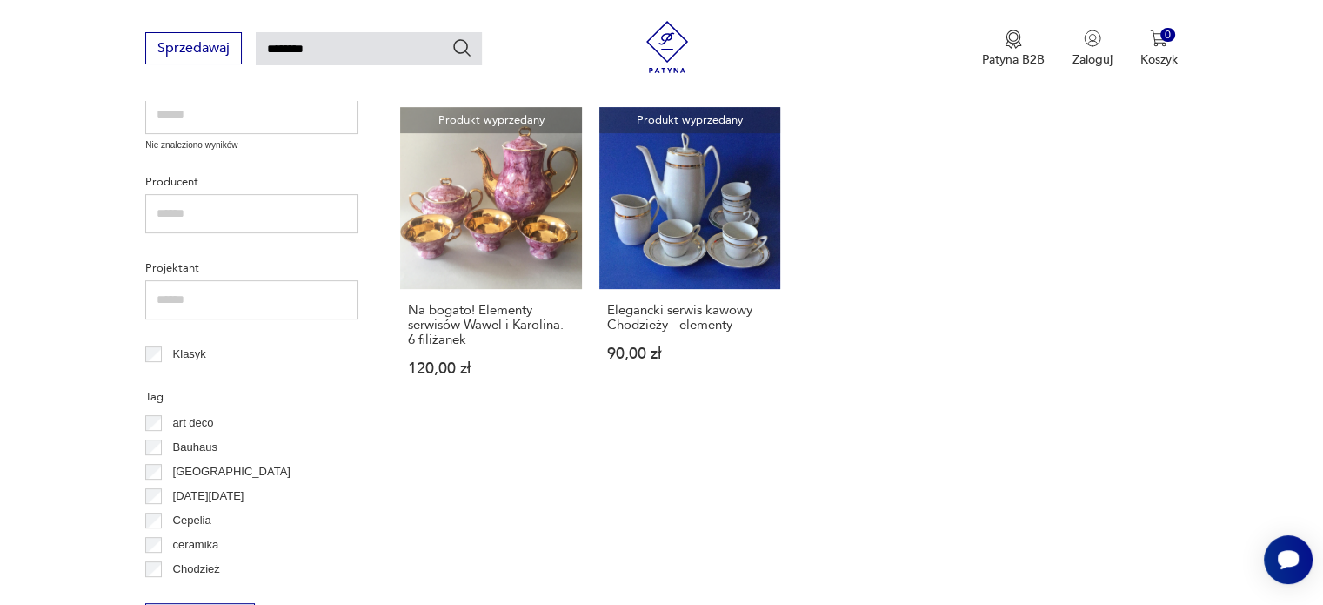
scroll to position [323, 0]
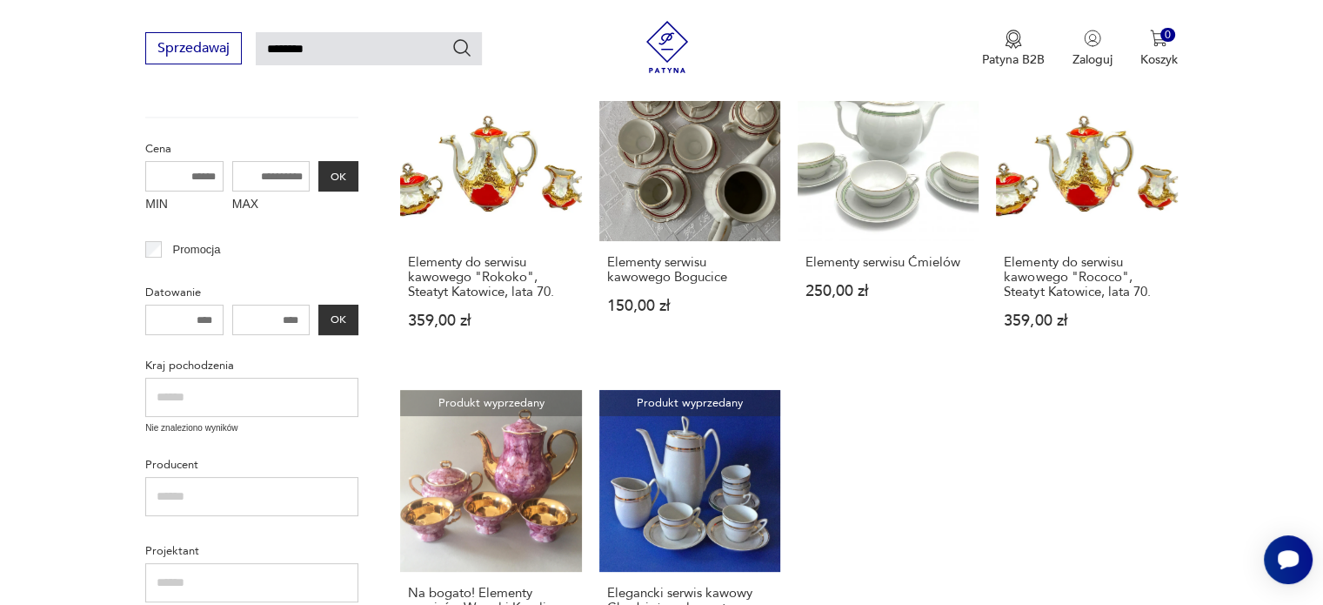
click at [349, 41] on input "********" at bounding box center [369, 48] width 226 height 33
type input "*"
type input "*******"
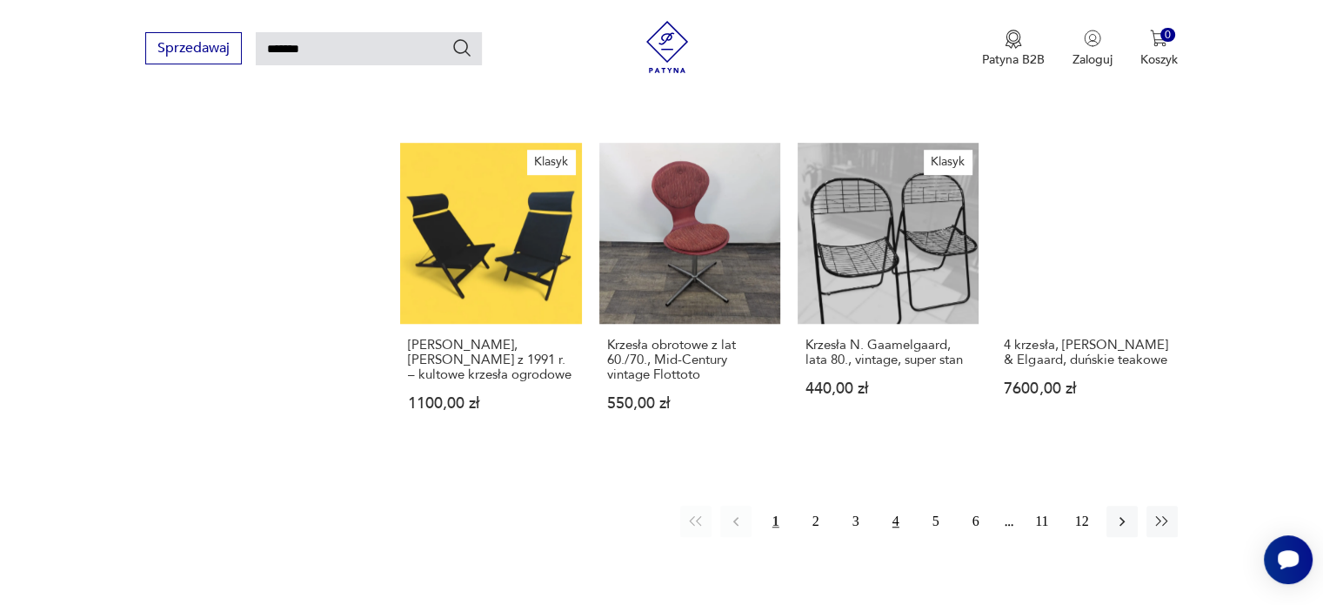
scroll to position [1305, 0]
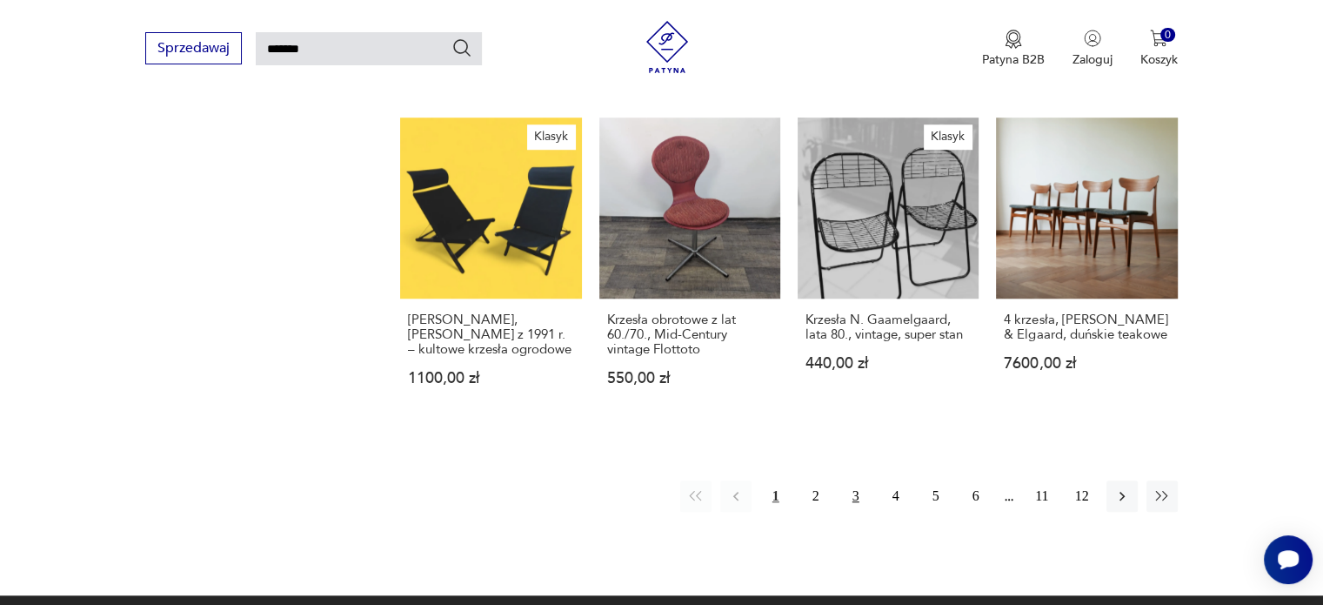
click at [852, 483] on button "3" at bounding box center [855, 495] width 31 height 31
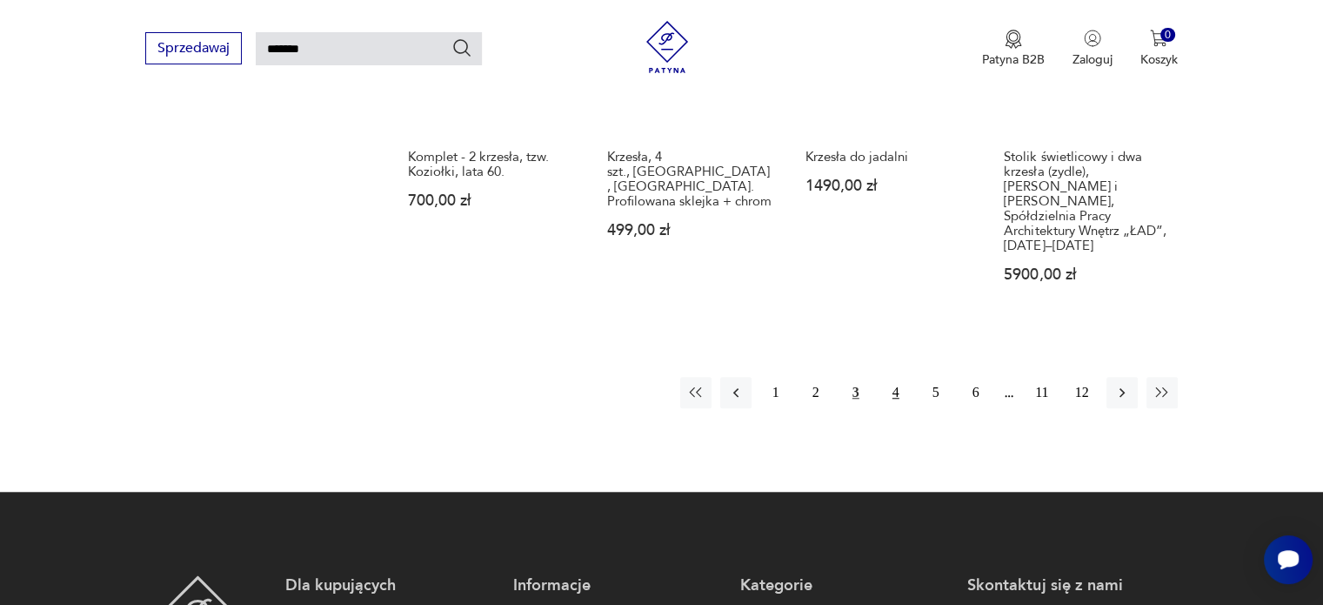
scroll to position [1454, 0]
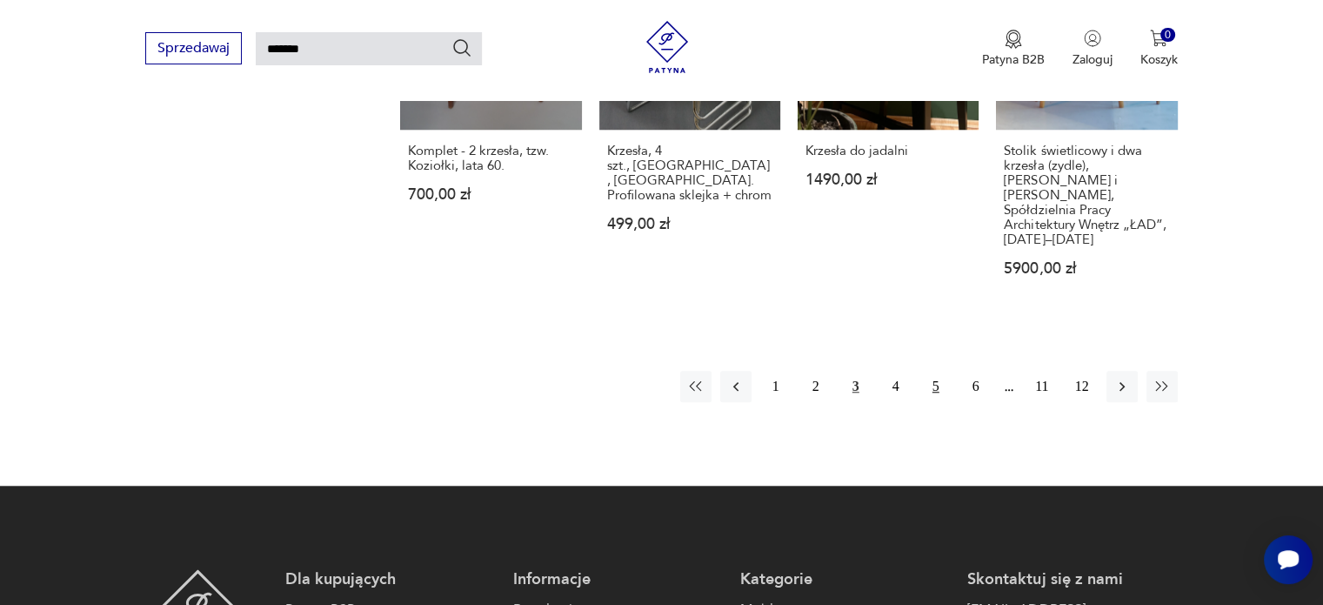
click at [935, 371] on button "5" at bounding box center [935, 386] width 31 height 31
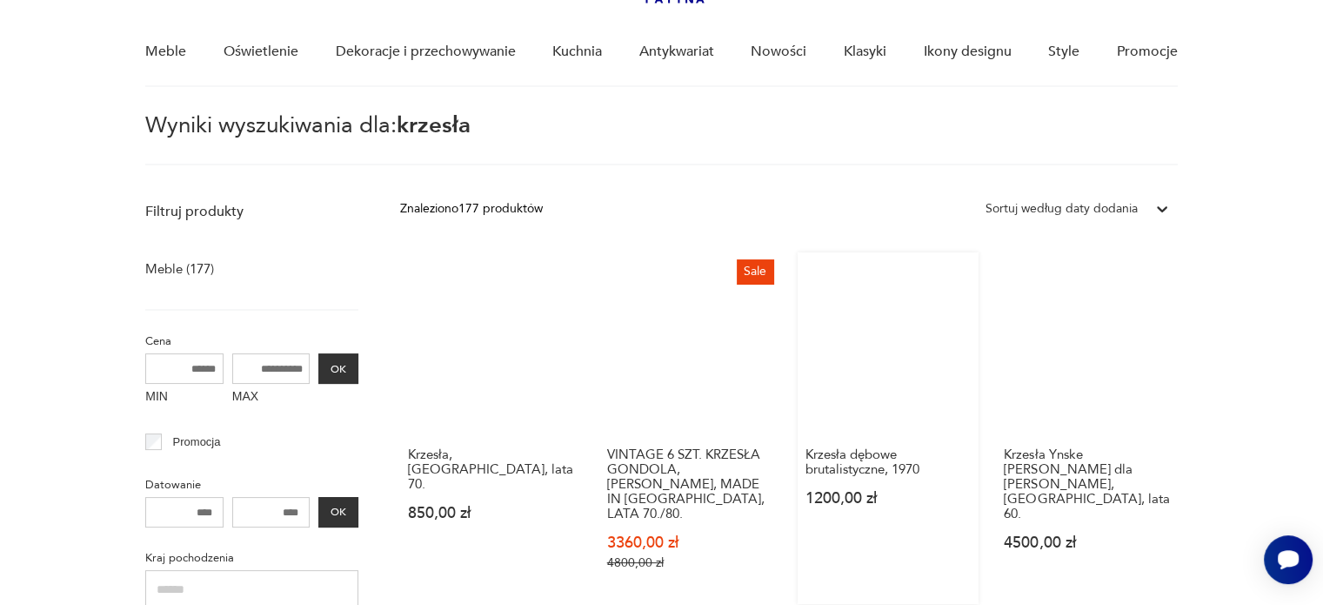
scroll to position [149, 0]
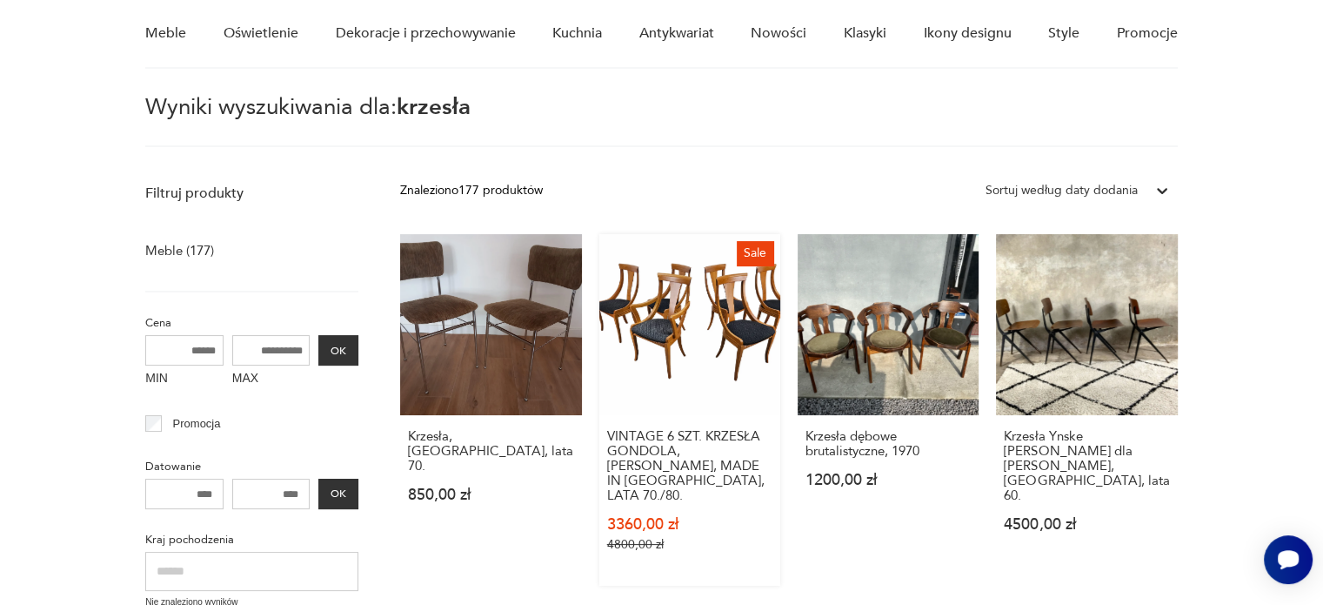
click at [682, 347] on link "Sale VINTAGE 6 SZT. KRZESŁA GONDOLA, [PERSON_NAME], MADE IN [GEOGRAPHIC_DATA], …" at bounding box center [689, 409] width 181 height 351
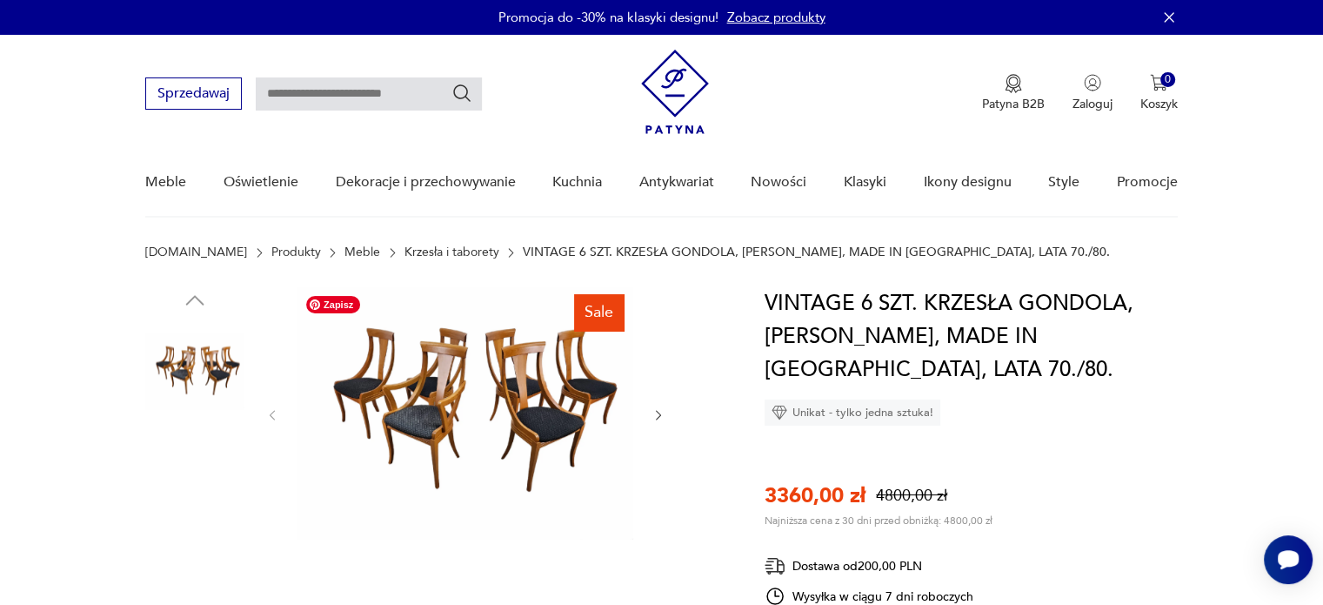
click at [431, 408] on img at bounding box center [465, 413] width 336 height 252
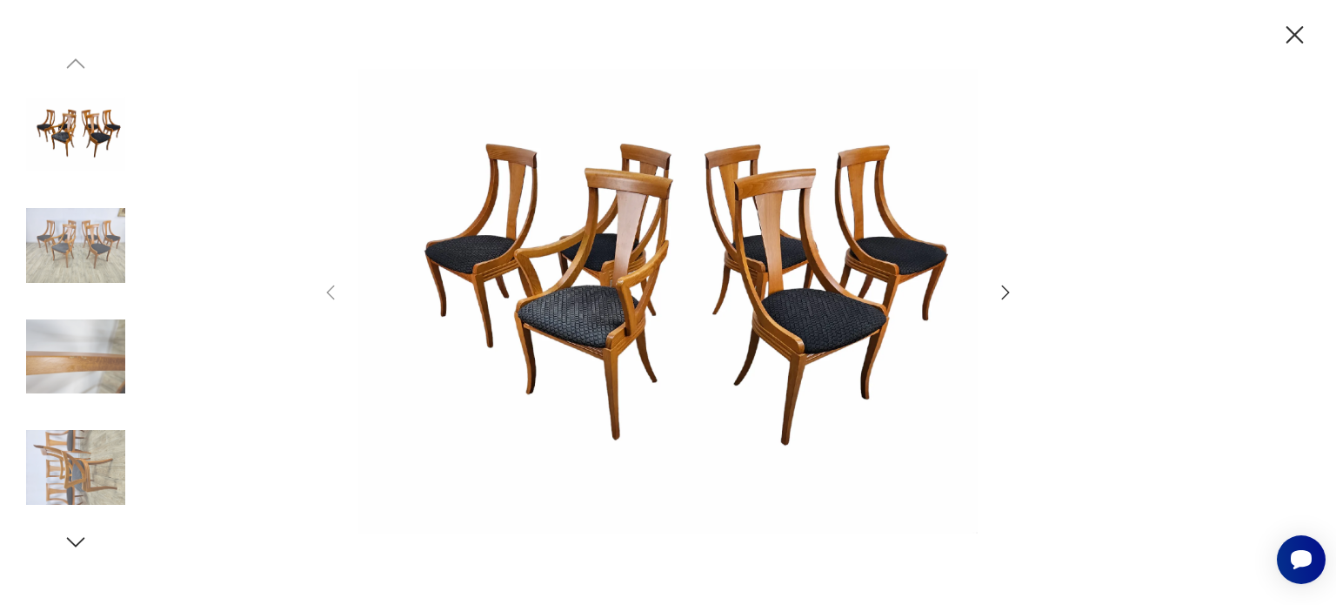
type input "*******"
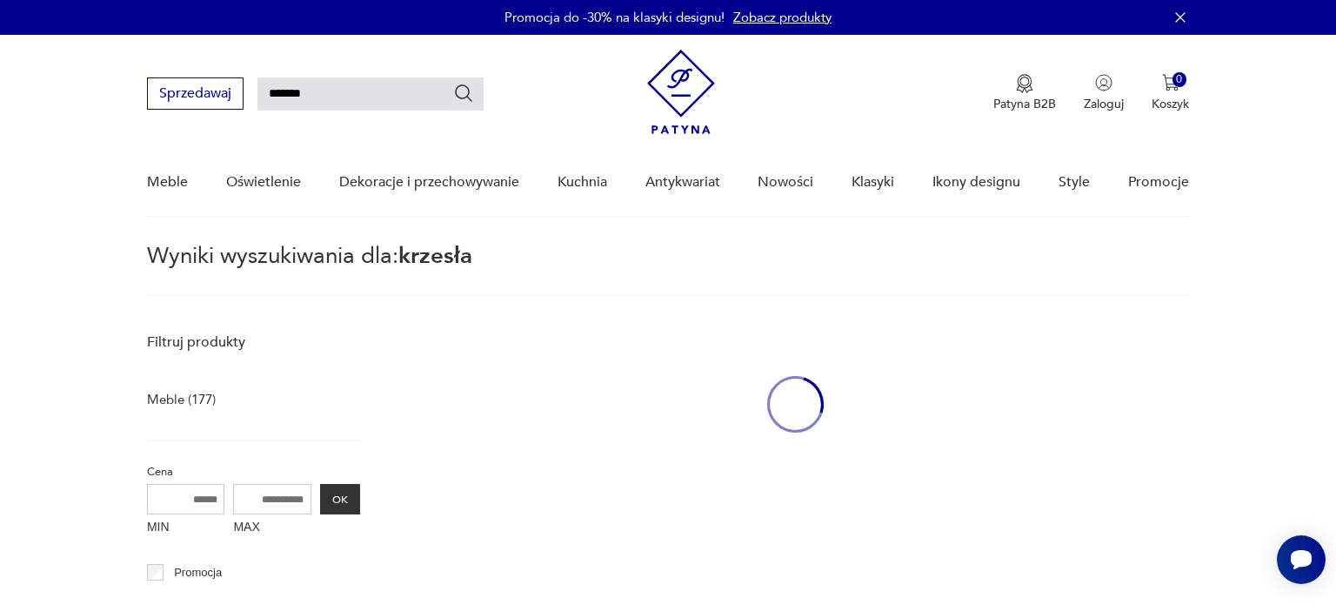
scroll to position [149, 0]
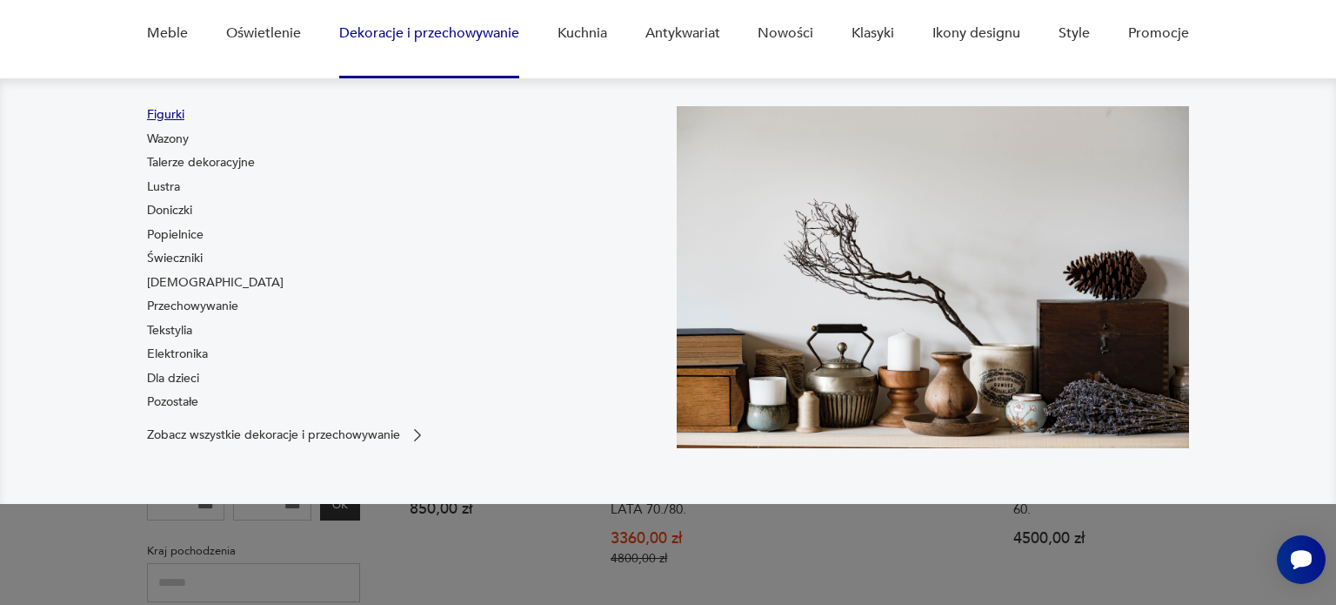
click at [164, 110] on link "Figurki" at bounding box center [165, 114] width 37 height 17
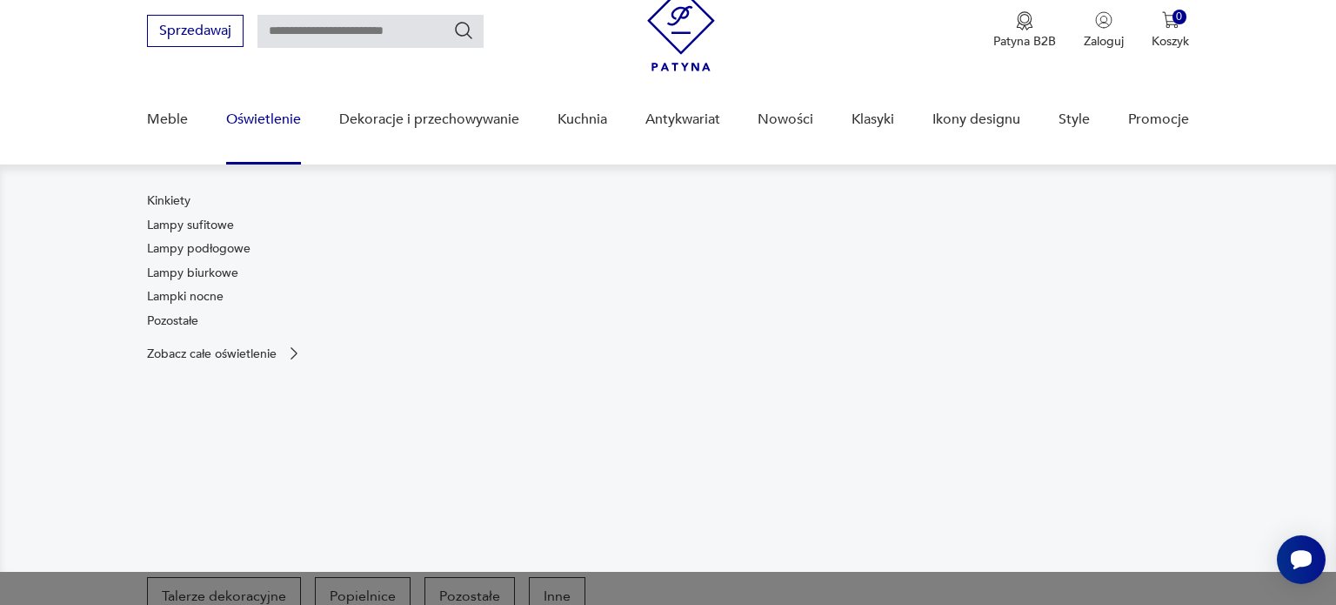
scroll to position [62, 0]
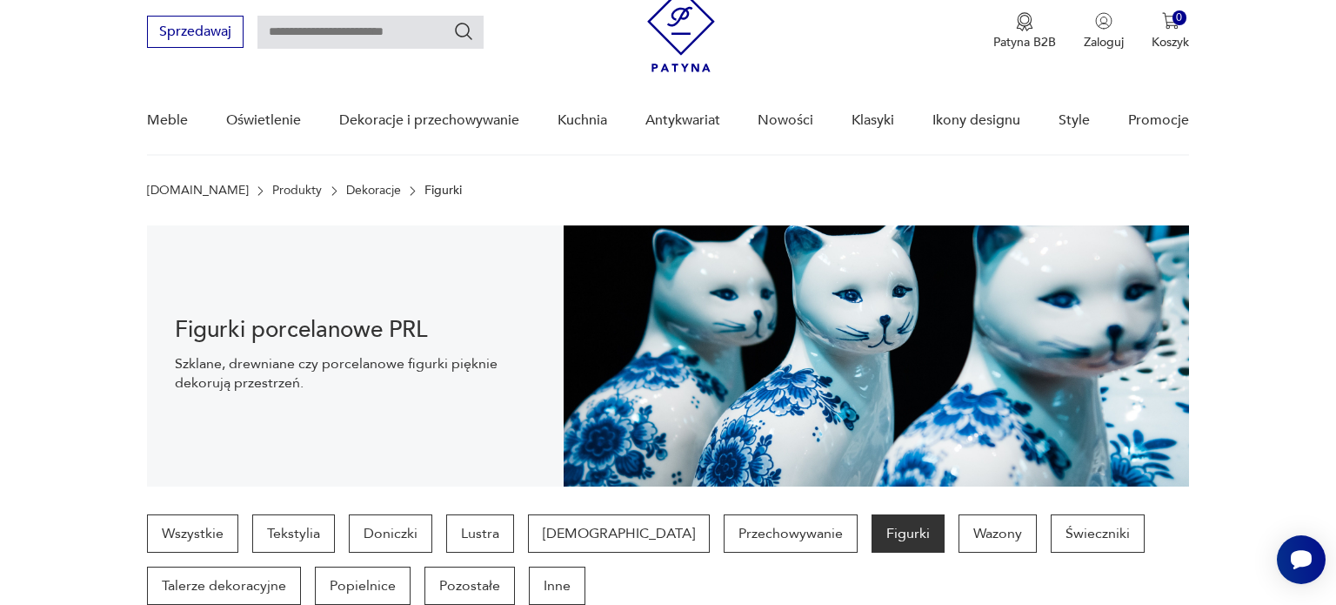
click at [1257, 366] on section "Figurki porcelanowe PRL Szklane, drewniane czy porcelanowe figurki pięknie deko…" at bounding box center [668, 355] width 1336 height 261
click at [872, 539] on p "Figurki" at bounding box center [908, 533] width 73 height 38
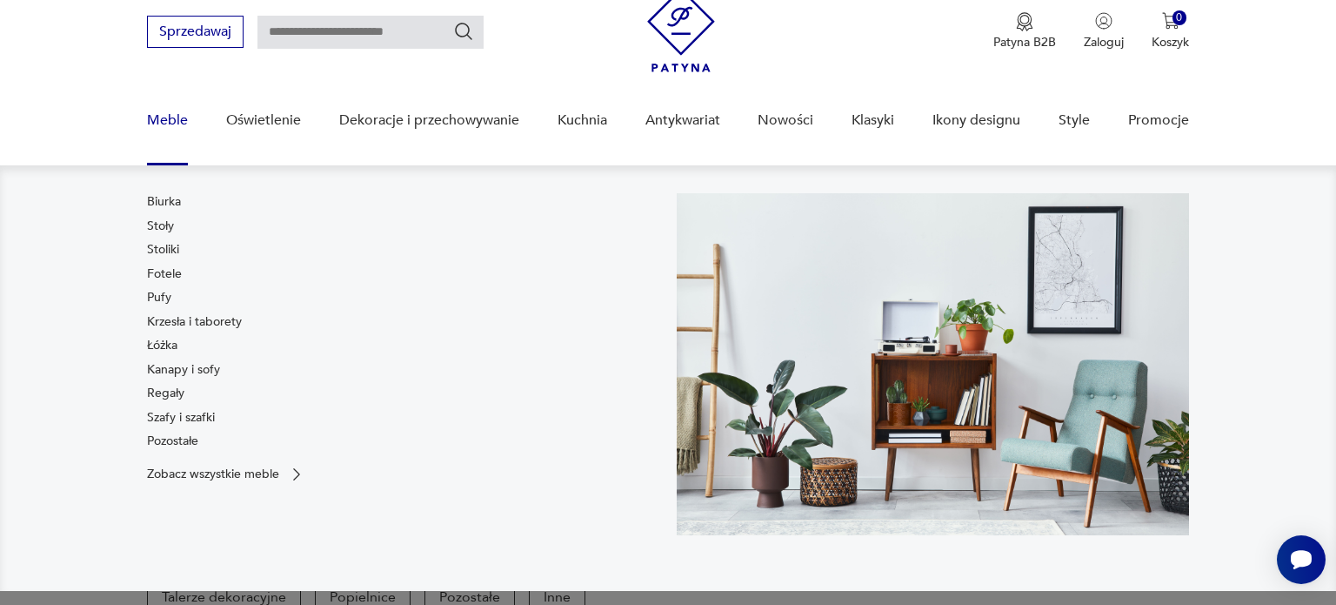
click at [1277, 367] on nav "Biurka Stoły Stoliki Fotele Pufy Krzesła i taborety Łóżka Kanapy i sofy Regały …" at bounding box center [668, 377] width 1336 height 425
click at [1225, 275] on nav "Biurka Stoły Stoliki Fotele Pufy Krzesła i taborety Łóżka Kanapy i sofy Regały …" at bounding box center [668, 377] width 1336 height 425
click at [166, 273] on link "Fotele" at bounding box center [164, 273] width 35 height 17
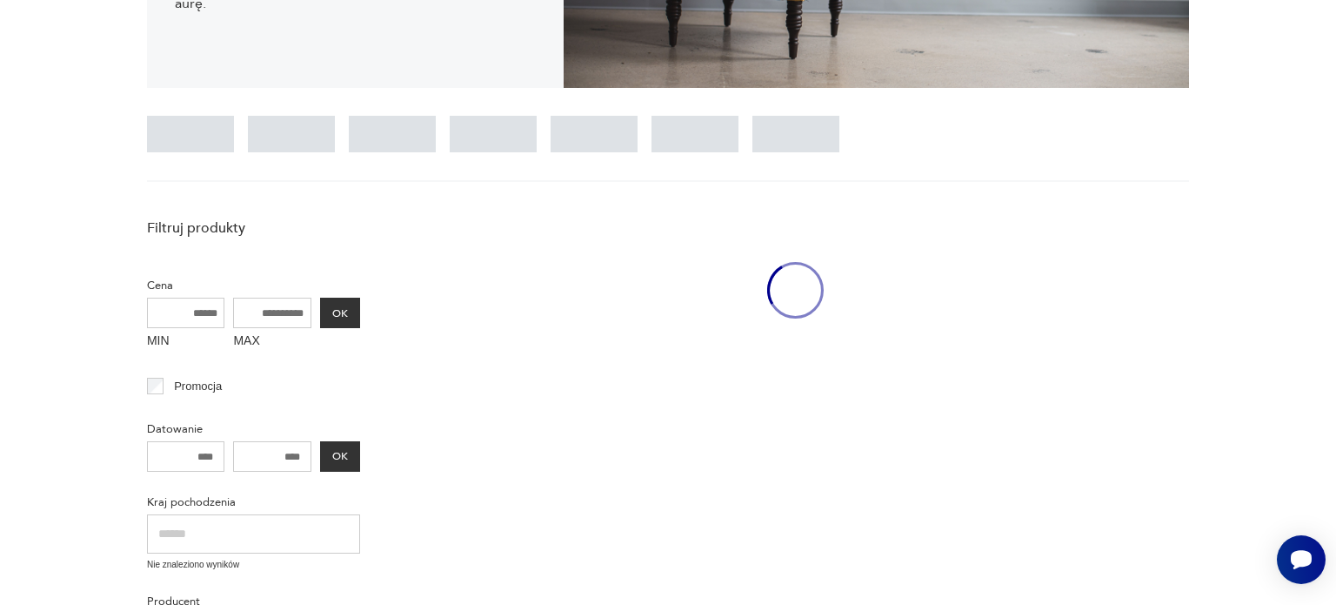
scroll to position [461, 0]
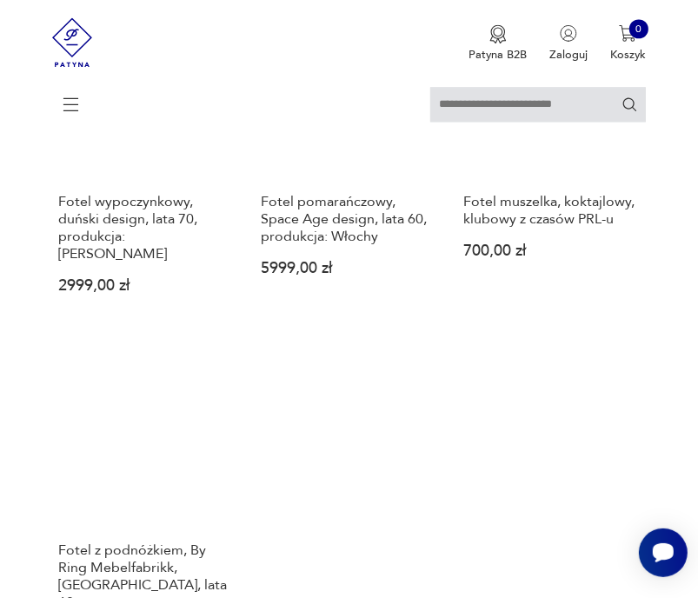
scroll to position [2198, 0]
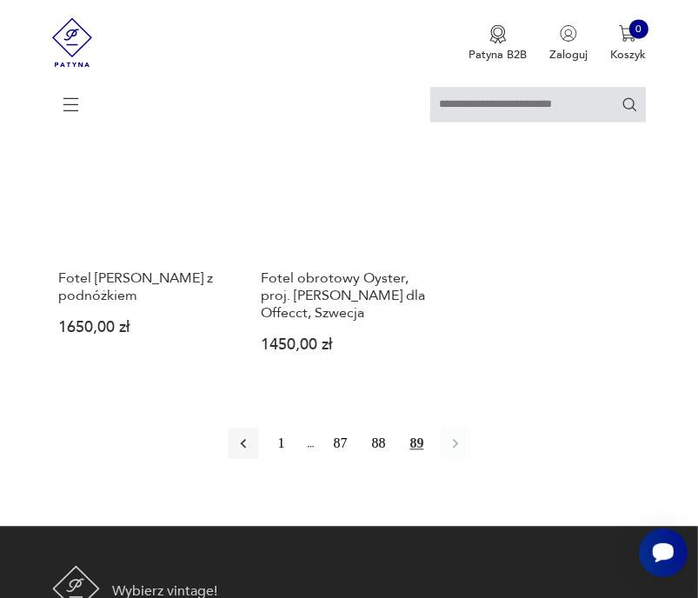
scroll to position [2006, 0]
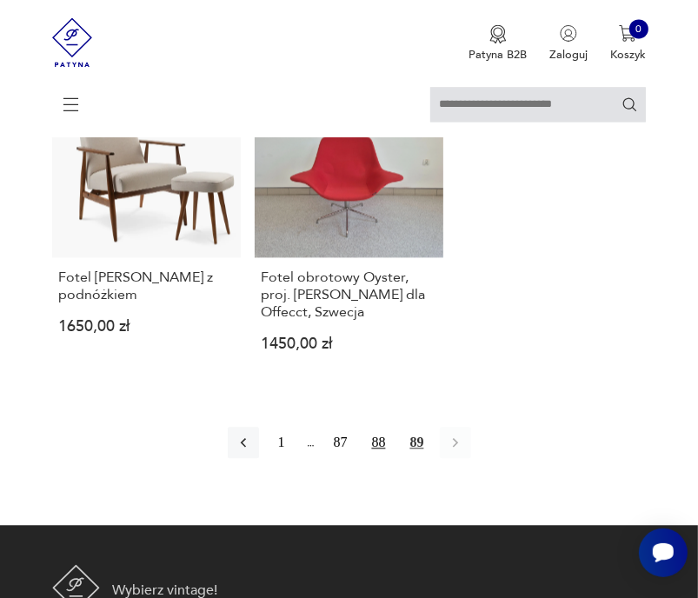
click at [370, 427] on button "88" at bounding box center [379, 442] width 31 height 31
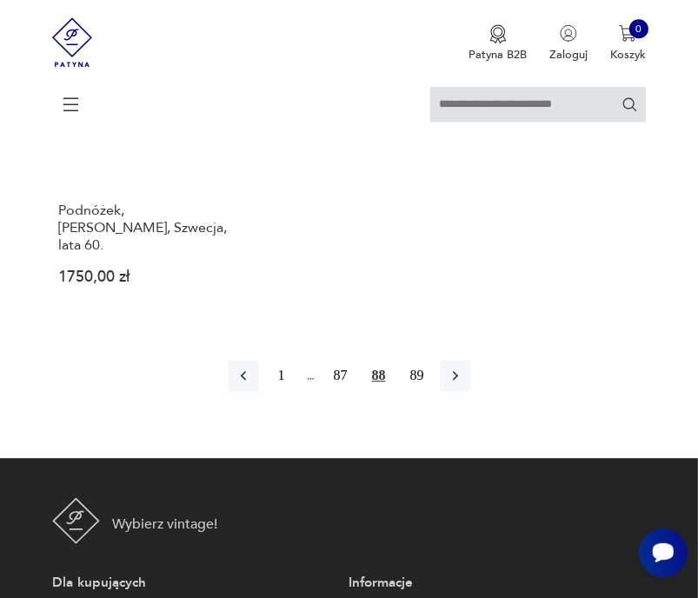
scroll to position [2615, 0]
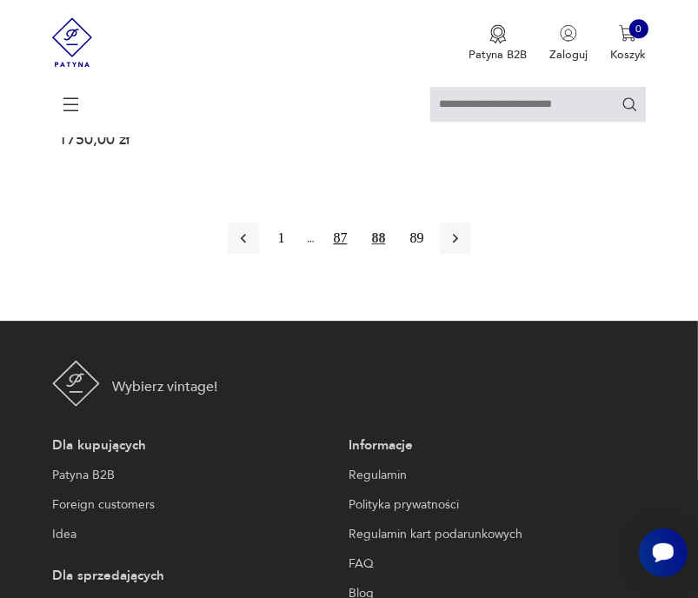
click at [338, 223] on button "87" at bounding box center [340, 238] width 31 height 31
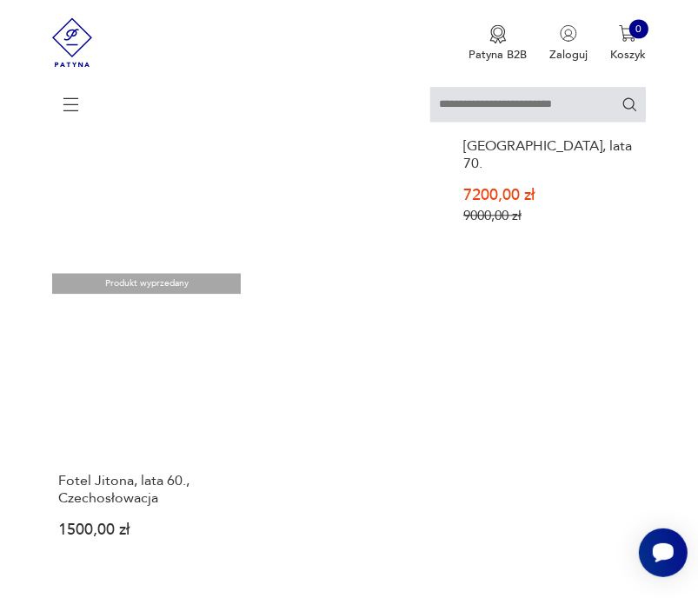
scroll to position [2180, 0]
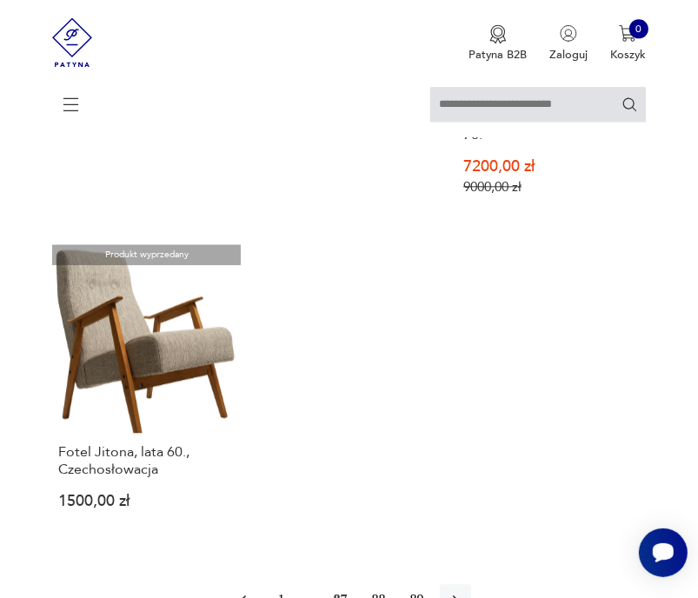
click at [244, 592] on icon "button" at bounding box center [243, 600] width 17 height 17
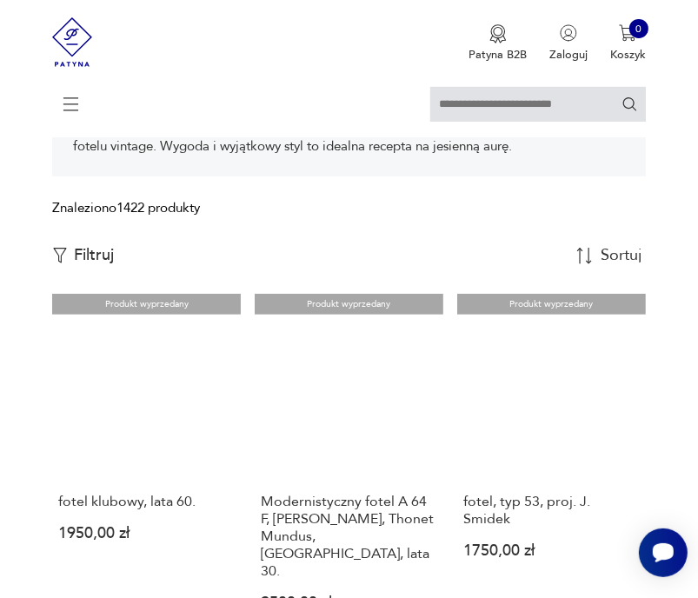
scroll to position [353, 0]
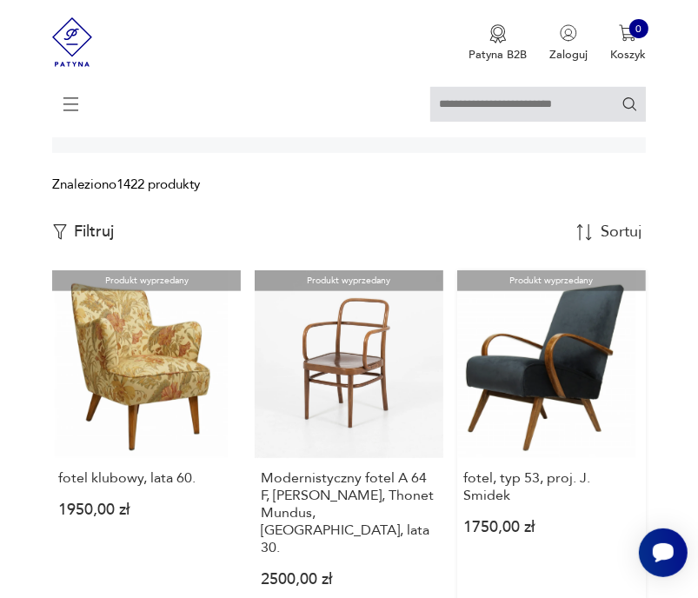
click at [538, 381] on link "Produkt wyprzedany fotel, typ 53, proj. J. Smidek 1750,00 zł" at bounding box center [552, 443] width 189 height 344
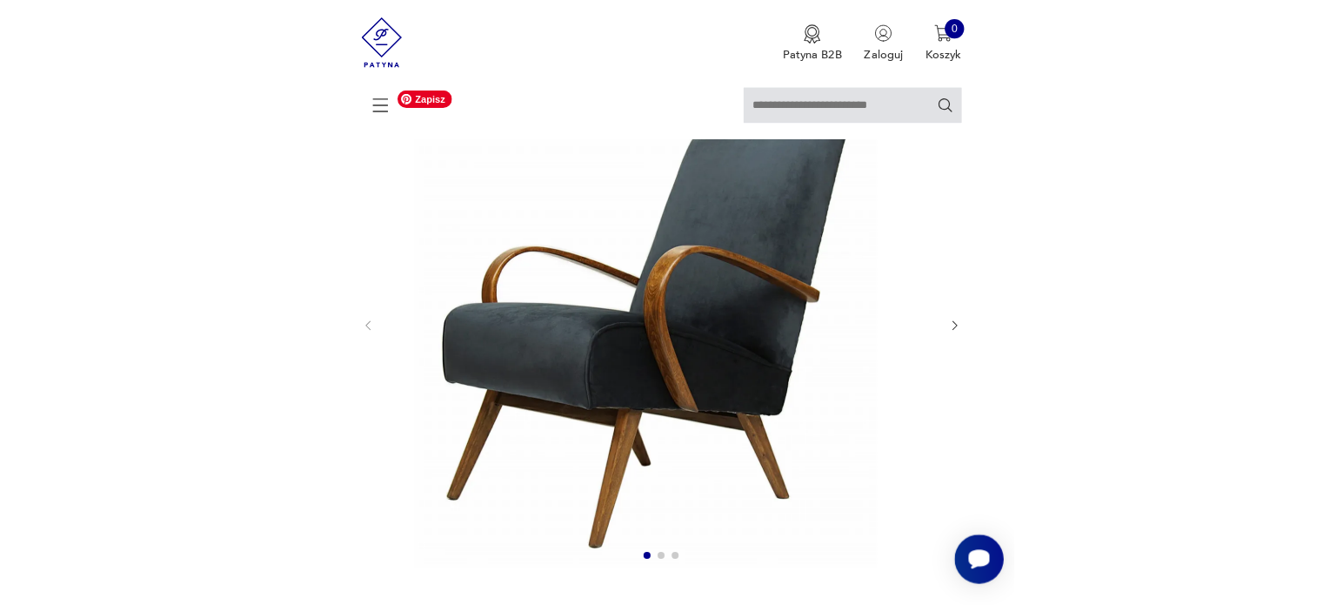
scroll to position [174, 0]
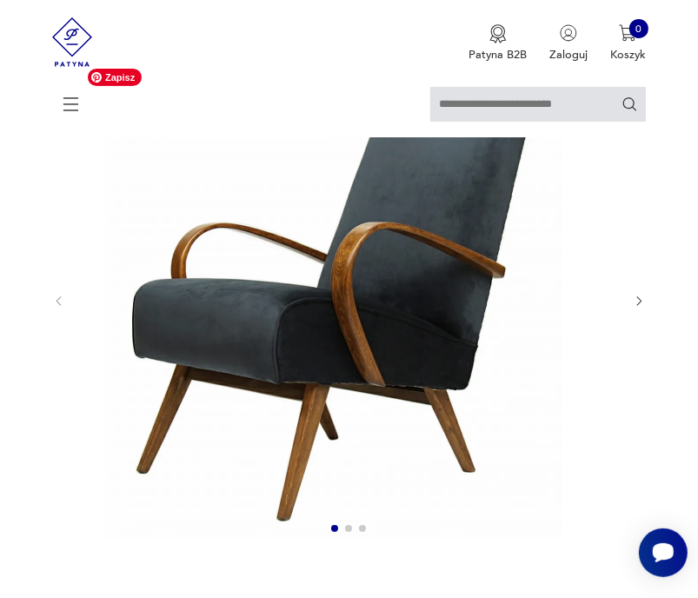
click at [441, 350] on img at bounding box center [349, 300] width 541 height 478
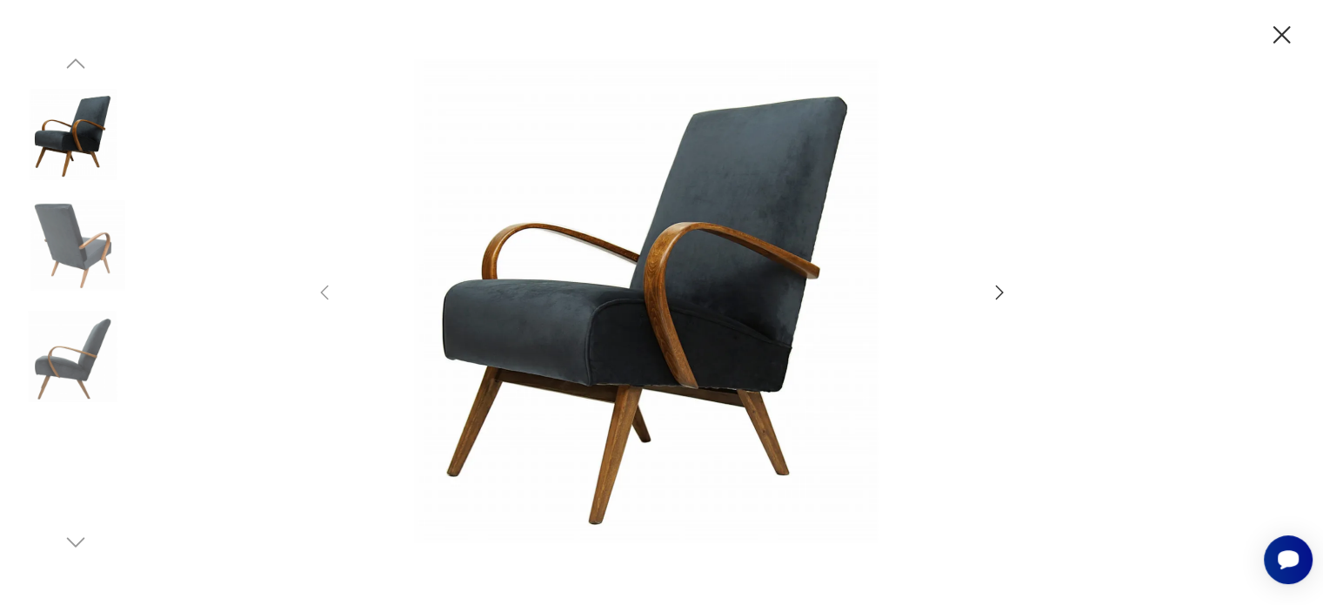
drag, startPoint x: 954, startPoint y: 222, endPoint x: 1118, endPoint y: 54, distance: 234.4
